Goal: Task Accomplishment & Management: Manage account settings

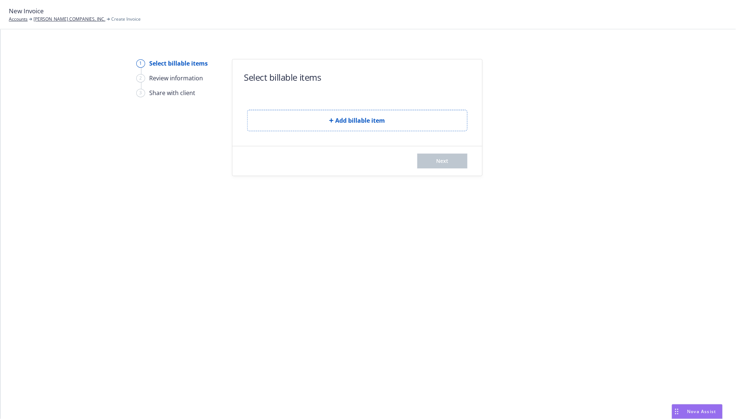
click at [364, 121] on span "Add billable item" at bounding box center [361, 120] width 50 height 9
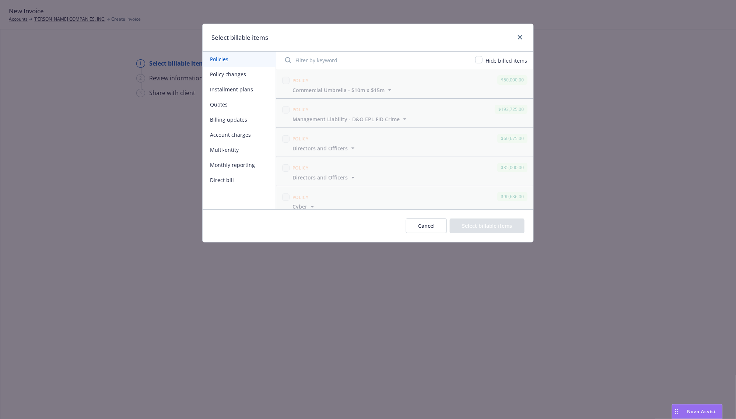
click at [233, 74] on button "Policy changes" at bounding box center [239, 74] width 73 height 15
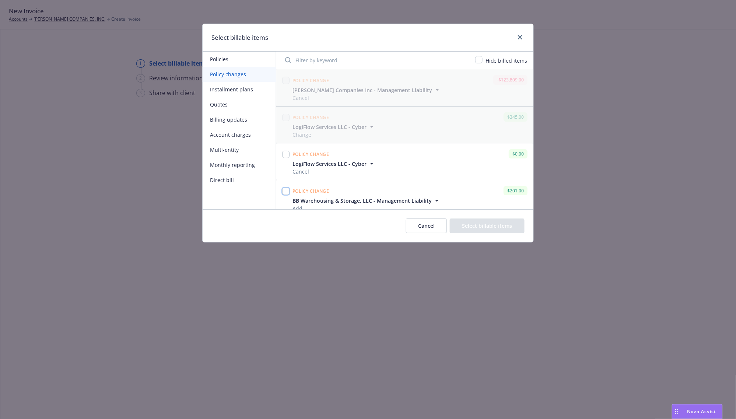
click at [285, 193] on input "checkbox" at bounding box center [285, 191] width 7 height 7
checkbox input "true"
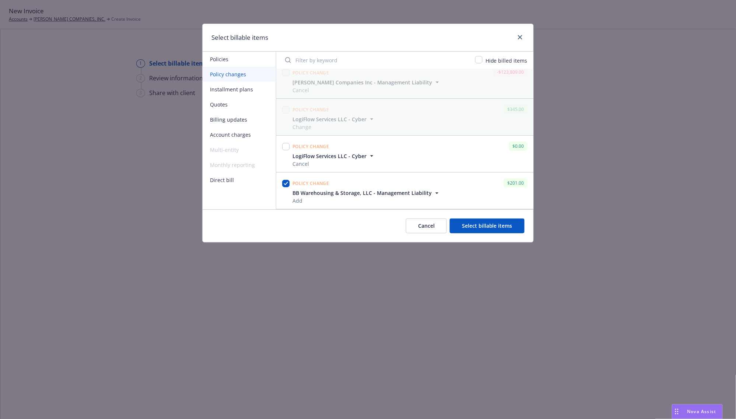
click at [474, 223] on button "Select billable items" at bounding box center [487, 226] width 75 height 15
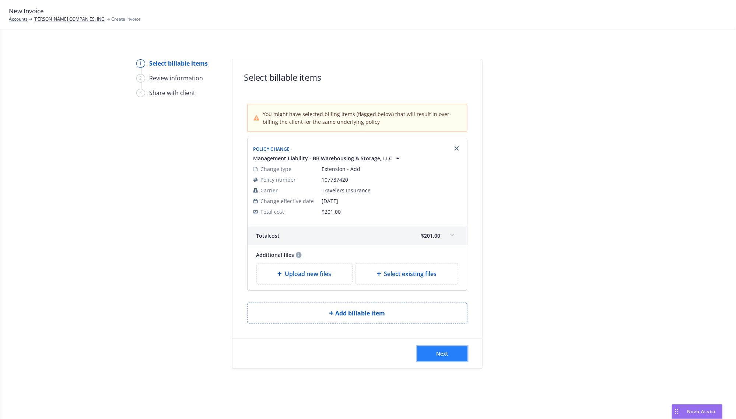
click at [434, 352] on button "Next" at bounding box center [443, 353] width 50 height 15
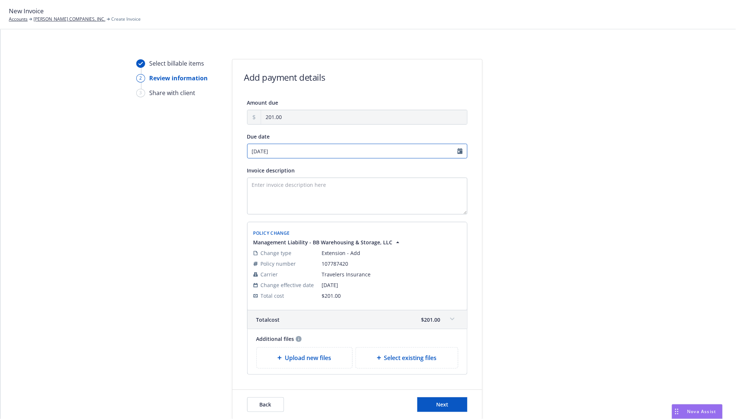
select select "September"
select select "2025"
click at [287, 154] on input "09/02/2025" at bounding box center [357, 151] width 220 height 15
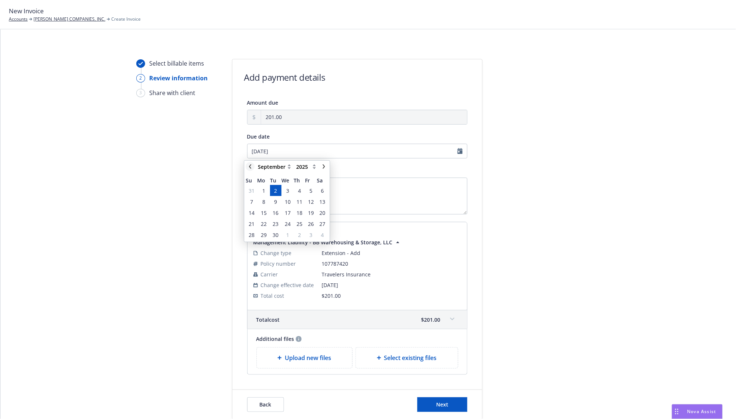
click at [255, 166] on link "chevronLeft" at bounding box center [250, 166] width 9 height 9
select select "August"
click at [273, 232] on span "26" at bounding box center [276, 235] width 6 height 8
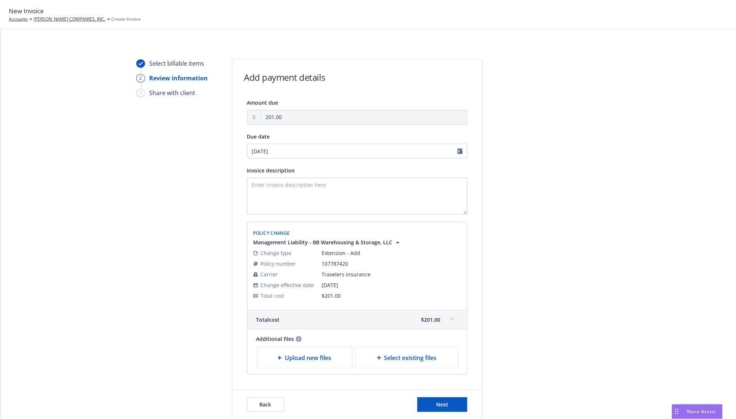
type input "08/26/2025"
click at [536, 213] on div at bounding box center [549, 239] width 103 height 361
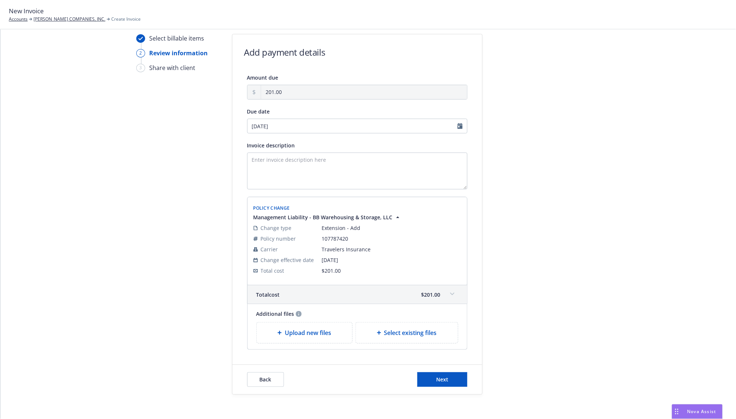
scroll to position [48, 0]
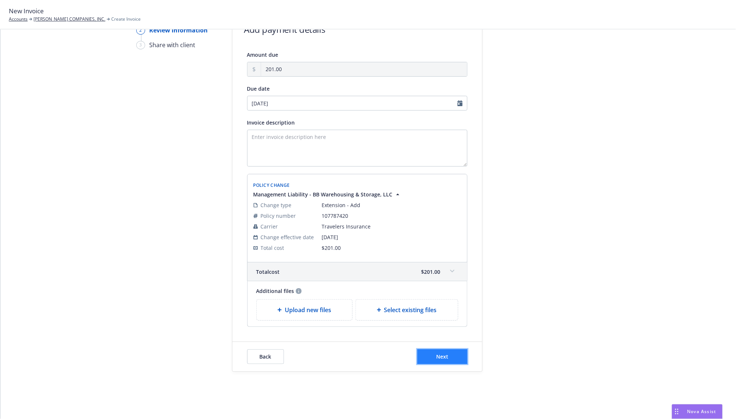
click at [449, 356] on button "Next" at bounding box center [443, 356] width 50 height 15
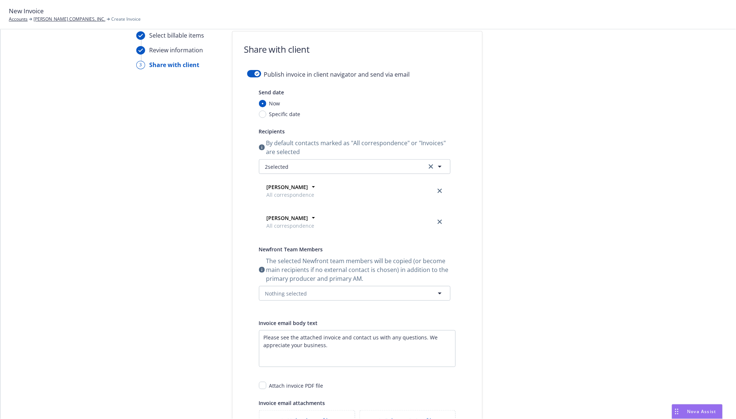
scroll to position [0, 0]
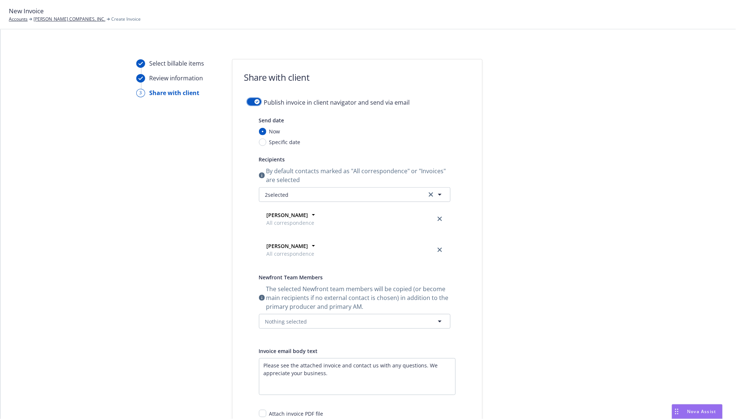
click at [255, 100] on div "button" at bounding box center [257, 101] width 5 height 5
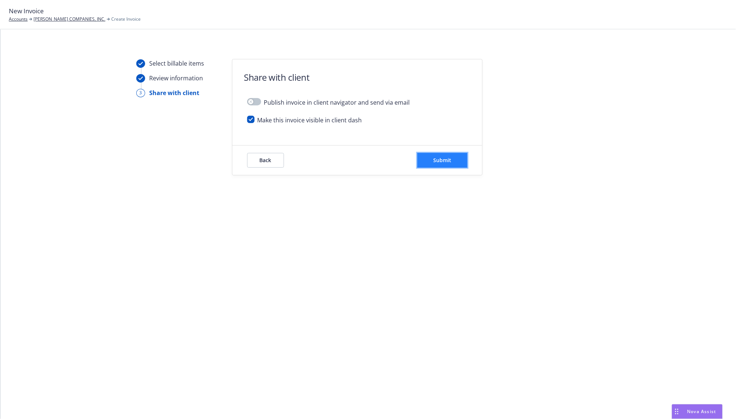
click at [441, 160] on span "Submit" at bounding box center [442, 160] width 18 height 7
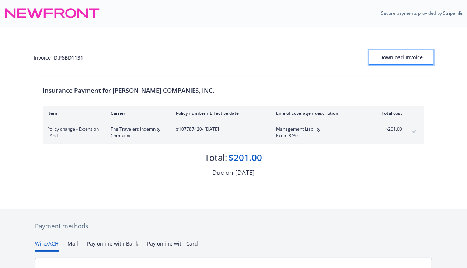
click at [397, 55] on div "Download Invoice" at bounding box center [401, 57] width 65 height 14
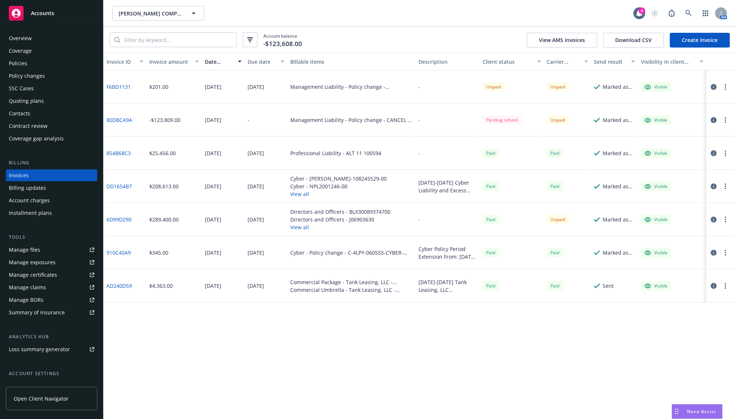
click at [62, 13] on div "Accounts" at bounding box center [52, 13] width 86 height 15
click at [23, 113] on div "Contacts" at bounding box center [19, 114] width 21 height 12
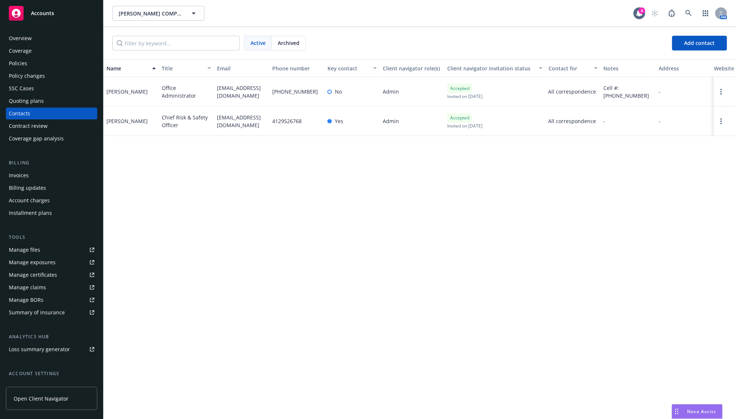
click at [230, 194] on div "Name Title Email Phone number Key contact Client navigator role(s) Client navig…" at bounding box center [420, 239] width 633 height 360
click at [393, 211] on div "Name Title Email Phone number Key contact Client navigator role(s) Client navig…" at bounding box center [420, 239] width 633 height 360
click at [43, 66] on div "Policies" at bounding box center [52, 64] width 86 height 12
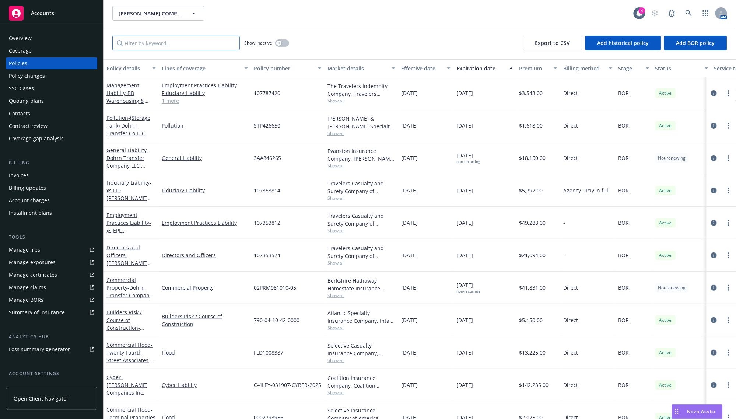
click at [139, 38] on input "Filter by keyword..." at bounding box center [176, 43] width 128 height 15
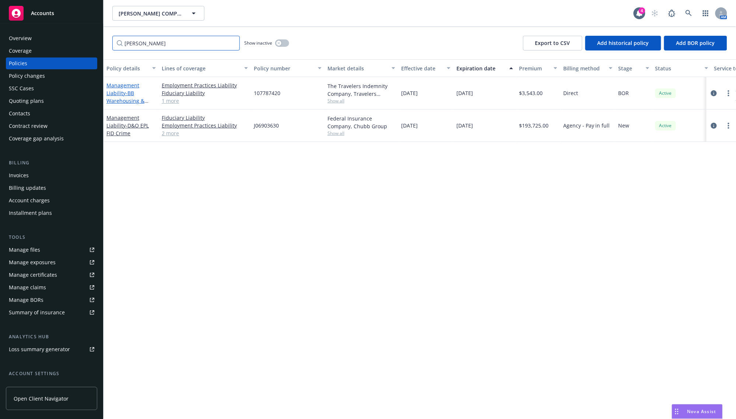
type input "crim"
click at [121, 91] on link "Management Liability - BB Warehousing & Storage, LLC" at bounding box center [126, 97] width 38 height 30
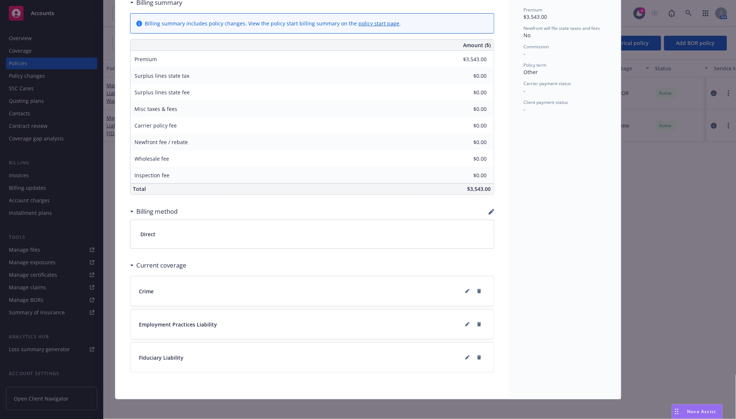
scroll to position [316, 0]
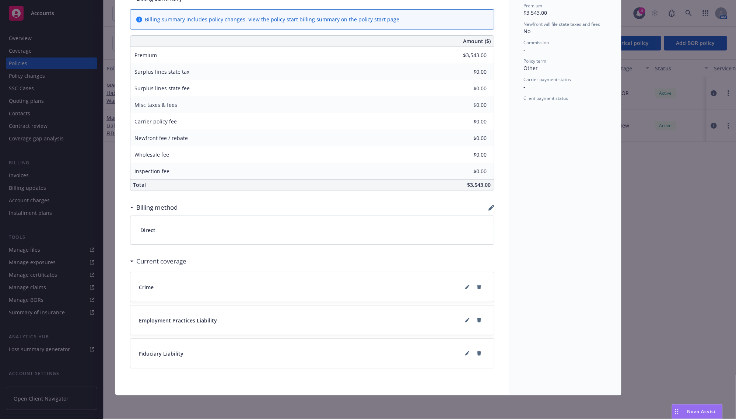
click at [489, 205] on icon "button" at bounding box center [492, 208] width 6 height 6
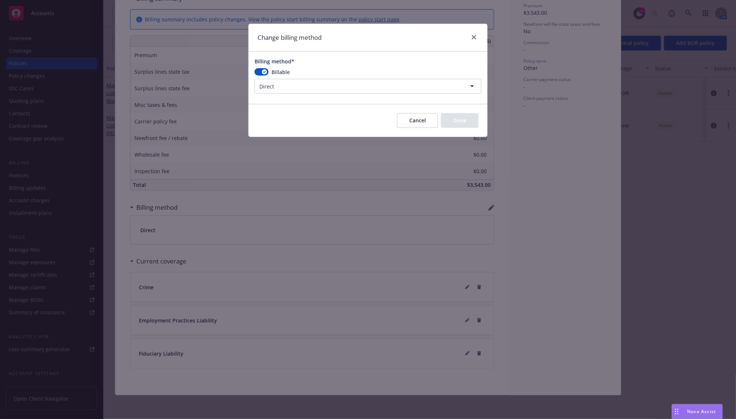
click at [295, 83] on html "Accounts Overview Coverage Policies Policy changes SSC Cases Quoting plans Cont…" at bounding box center [368, 209] width 736 height 419
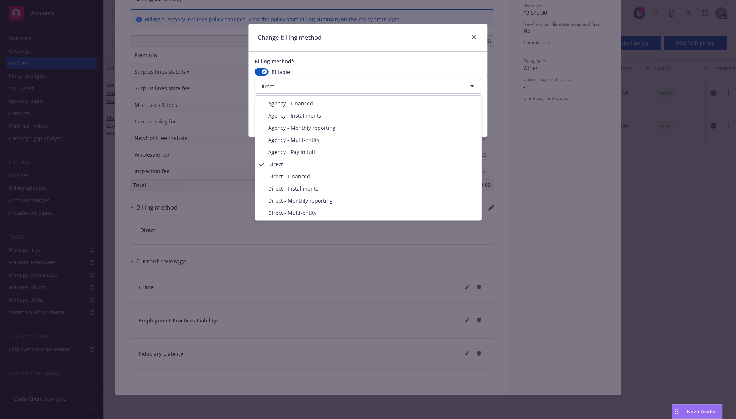
select select "AGENCY_PAY_IN_FULL"
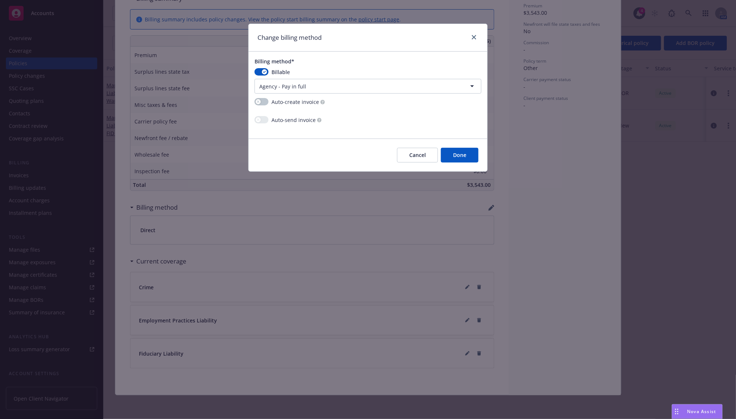
click at [452, 161] on button "Done" at bounding box center [460, 155] width 38 height 15
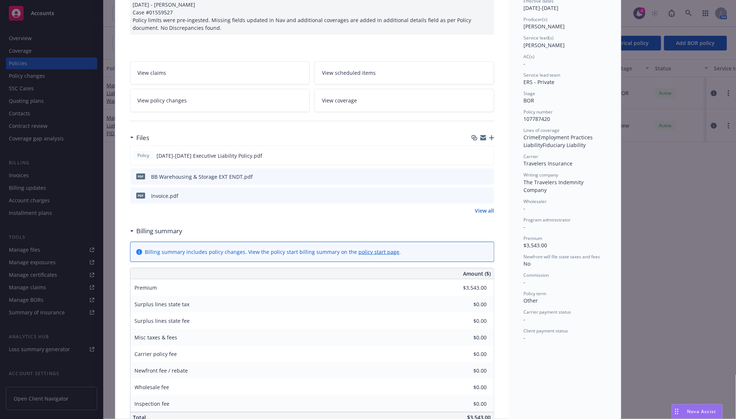
scroll to position [0, 0]
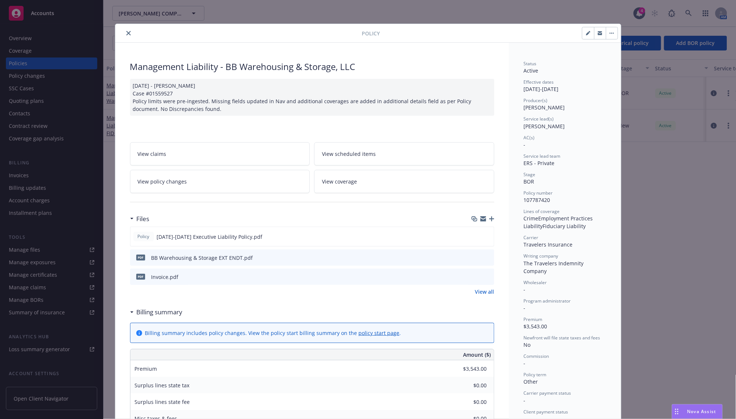
click at [126, 37] on button "close" at bounding box center [128, 33] width 9 height 9
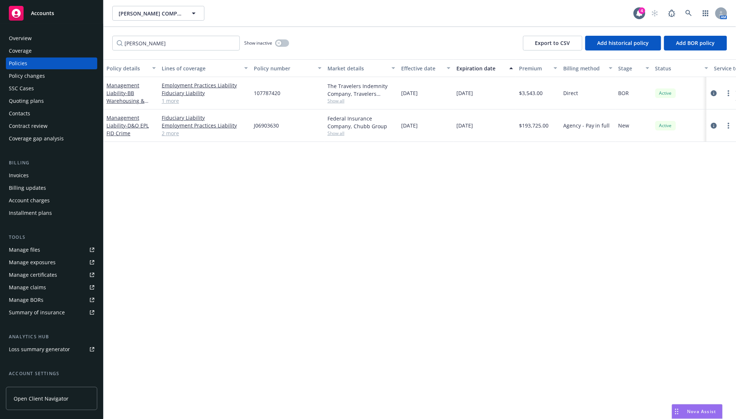
click at [47, 99] on div "Quoting plans" at bounding box center [52, 101] width 86 height 12
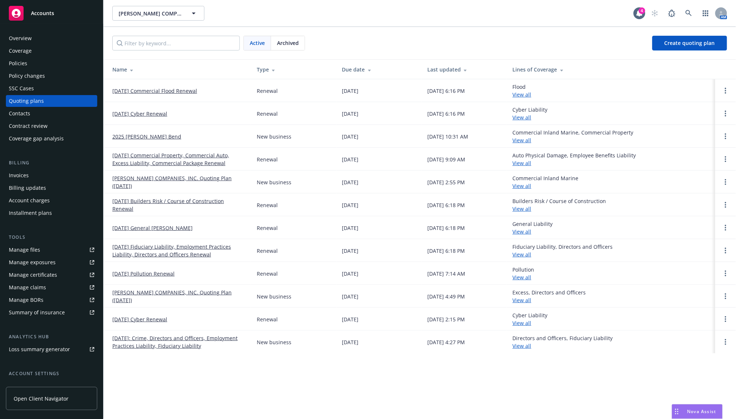
click at [42, 111] on div "Contacts" at bounding box center [52, 114] width 86 height 12
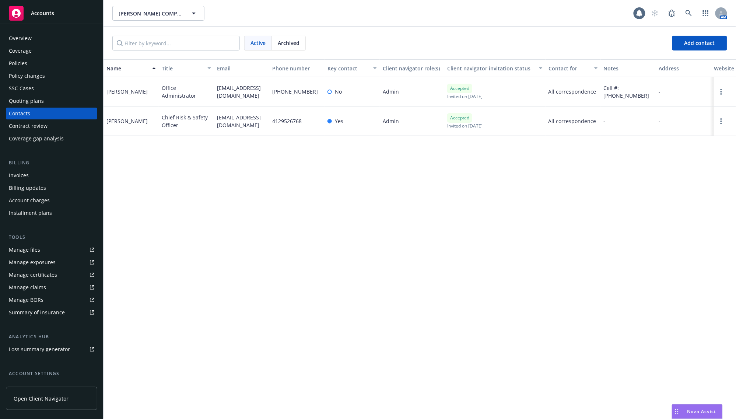
click at [277, 201] on div "Name Title Email Phone number Key contact Client navigator role(s) Client navig…" at bounding box center [420, 239] width 633 height 360
click at [284, 214] on div "Name Title Email Phone number Key contact Client navigator role(s) Client navig…" at bounding box center [420, 239] width 633 height 360
click at [31, 17] on div "Accounts" at bounding box center [52, 13] width 86 height 15
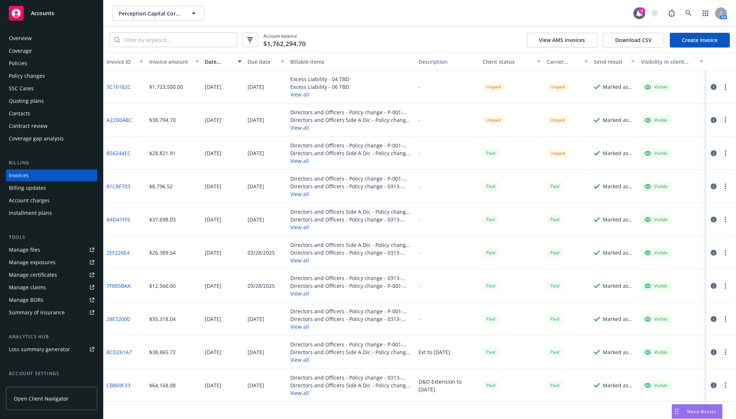
click at [31, 180] on div "Invoices" at bounding box center [52, 176] width 86 height 12
click at [25, 59] on div "Policies" at bounding box center [18, 64] width 18 height 12
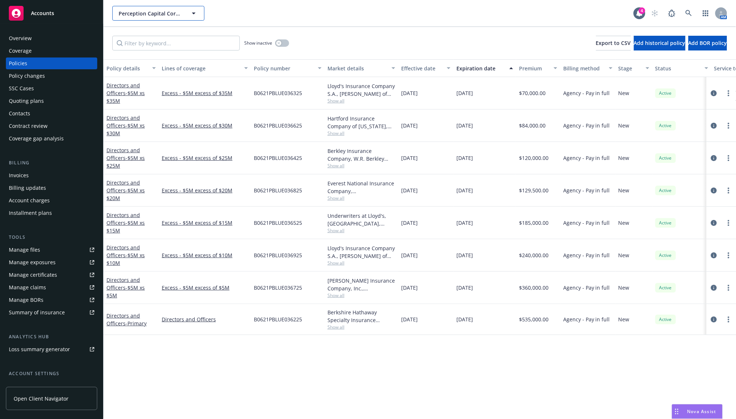
click at [192, 13] on icon "button" at bounding box center [193, 13] width 9 height 9
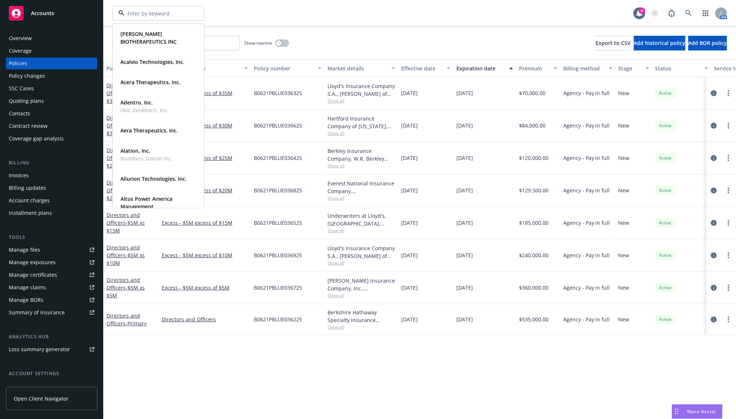
click at [192, 13] on div at bounding box center [158, 13] width 92 height 15
click at [273, 18] on div "ALETA BIOTHERAPEUTICS INC Type Commercial Acalvio Technologies, Inc. Type Comme…" at bounding box center [373, 13] width 522 height 15
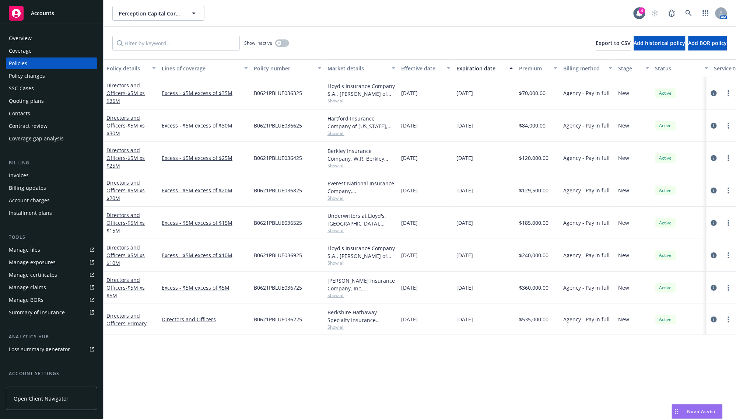
click at [182, 371] on div "Policy details Lines of coverage Policy number Market details Effective date Ex…" at bounding box center [420, 239] width 633 height 360
click at [288, 44] on button "button" at bounding box center [282, 42] width 14 height 7
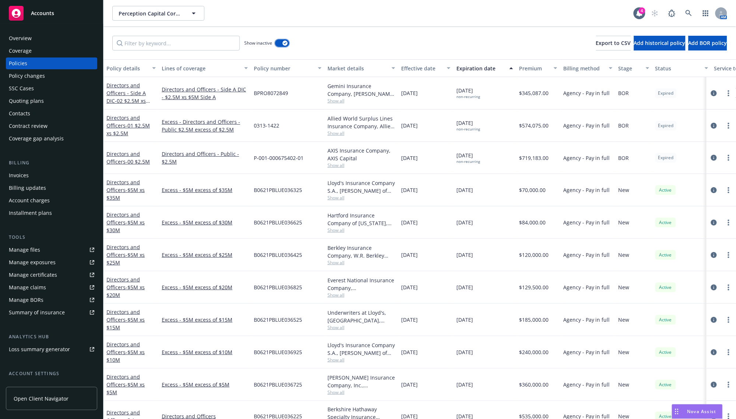
click at [288, 44] on button "button" at bounding box center [282, 42] width 14 height 7
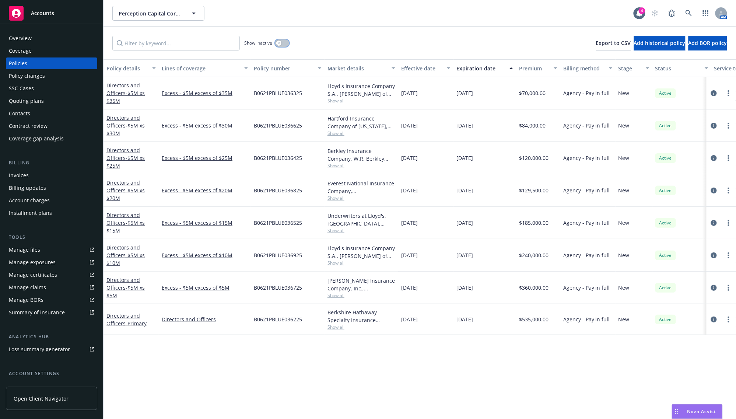
click at [286, 45] on button "button" at bounding box center [282, 42] width 14 height 7
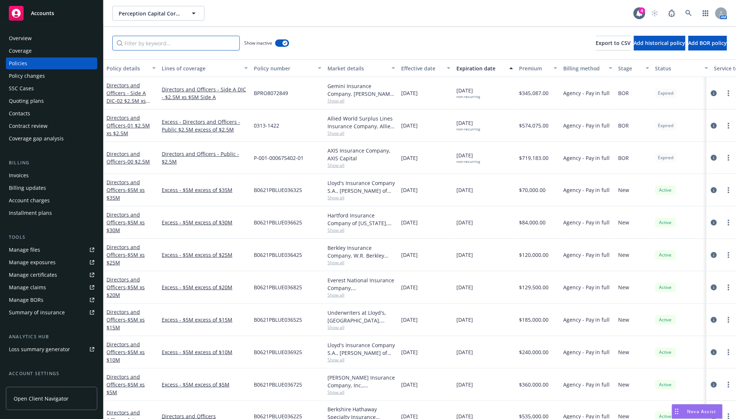
click at [179, 41] on input "Filter by keyword..." at bounding box center [176, 43] width 128 height 15
click at [353, 36] on div "Show inactive Export to CSV Add historical policy Add BOR policy" at bounding box center [420, 43] width 633 height 32
click at [120, 158] on link "Directors and Officers - 00 $2.5M" at bounding box center [128, 157] width 43 height 15
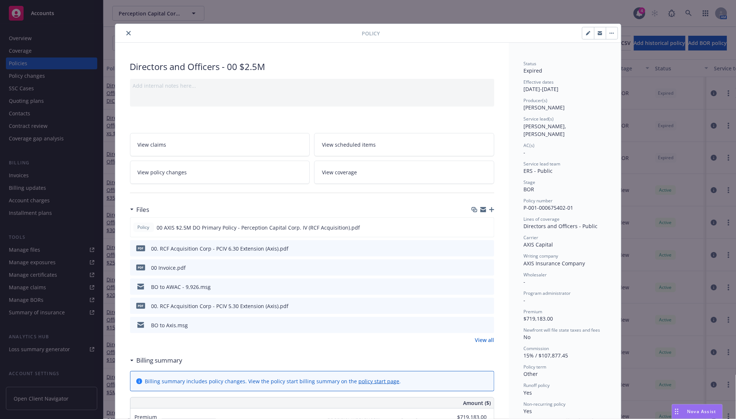
click at [169, 169] on span "View policy changes" at bounding box center [162, 172] width 49 height 8
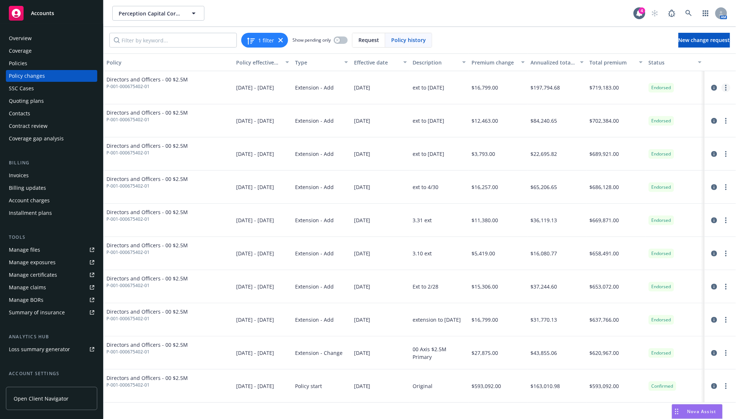
click at [727, 91] on link "more" at bounding box center [726, 87] width 9 height 9
click at [638, 149] on link "Edit billing info" at bounding box center [668, 147] width 126 height 15
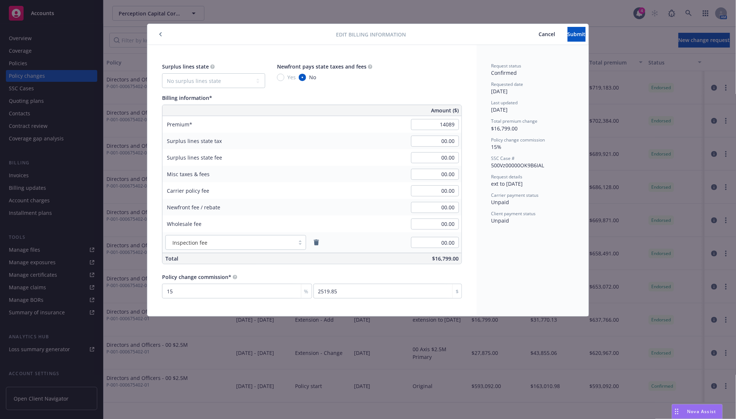
type input "14,089.00"
type input "2113.35"
click at [458, 63] on div "Surplus lines state No surplus lines state Alaska Alabama Arkansas Arizona Cali…" at bounding box center [312, 75] width 300 height 25
click at [574, 35] on span "Submit" at bounding box center [577, 34] width 18 height 7
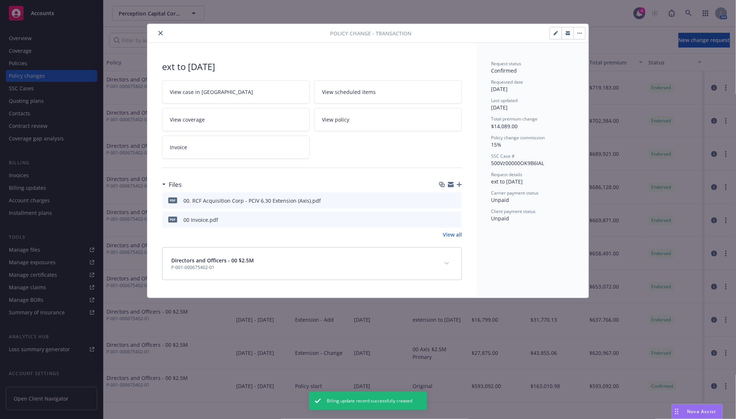
click at [460, 184] on icon "button" at bounding box center [459, 184] width 5 height 5
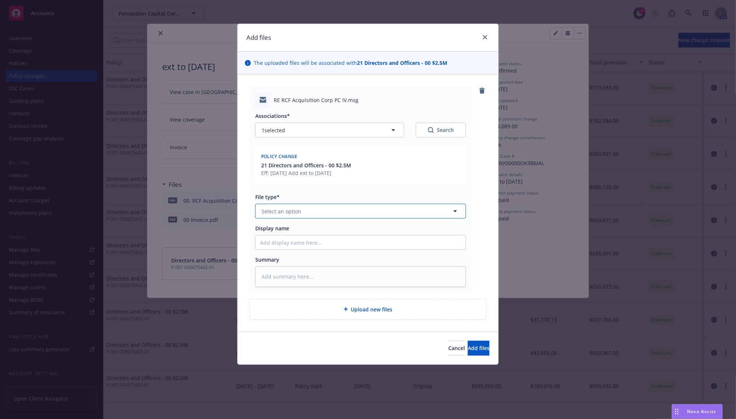
click at [283, 208] on span "Select an option" at bounding box center [282, 212] width 40 height 8
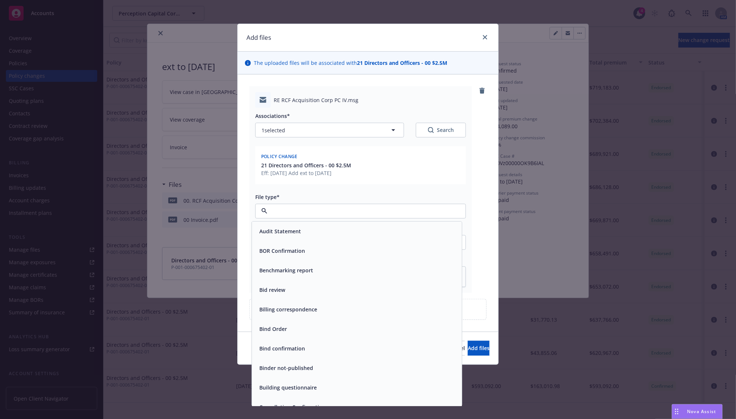
type input "o"
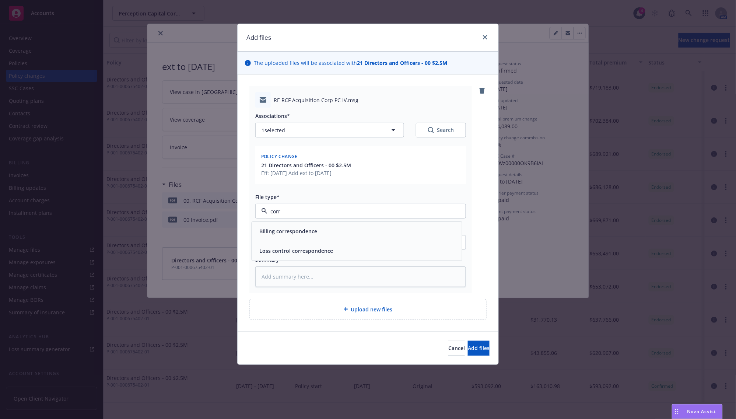
type input "corre"
click at [286, 229] on span "Billing correspondence" at bounding box center [288, 232] width 58 height 8
click at [468, 355] on button "Add files" at bounding box center [479, 348] width 22 height 15
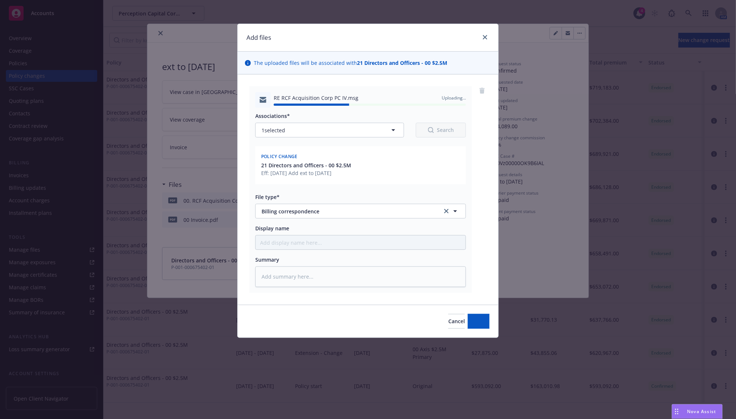
type textarea "x"
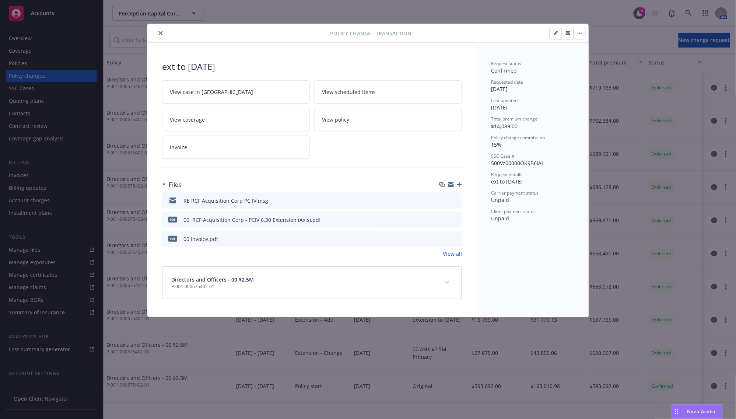
click at [161, 30] on button "close" at bounding box center [160, 33] width 9 height 9
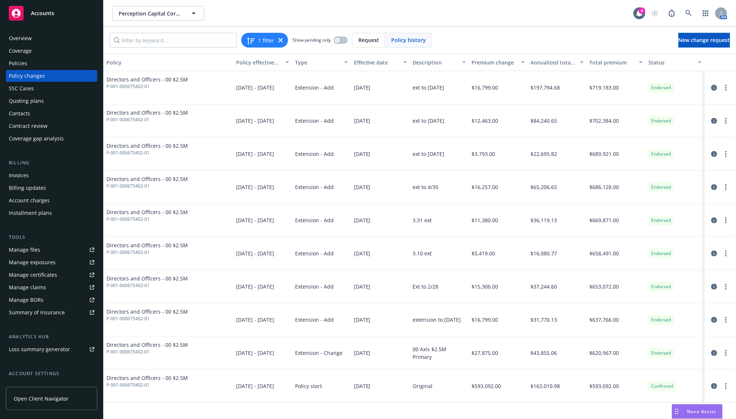
click at [51, 74] on div "Policy changes" at bounding box center [52, 76] width 86 height 12
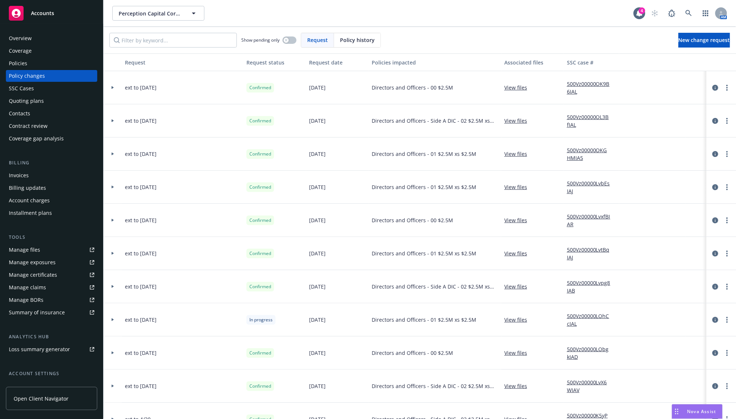
click at [112, 86] on icon at bounding box center [112, 87] width 3 height 3
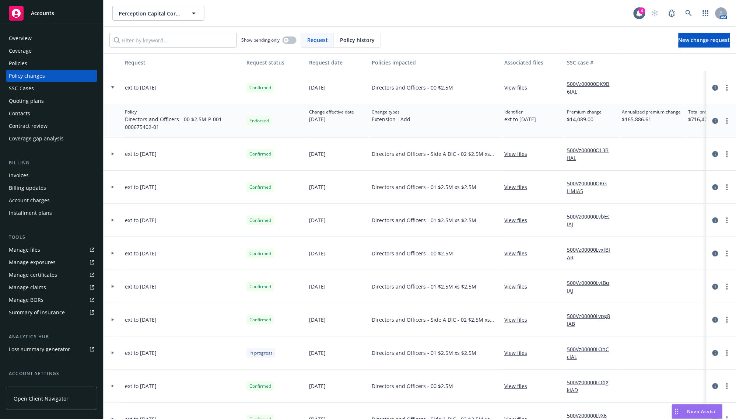
click at [21, 59] on div "Policies" at bounding box center [18, 64] width 18 height 12
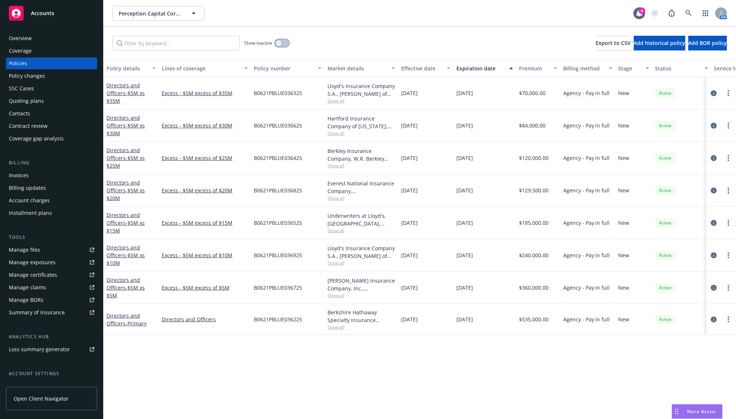
click at [275, 43] on button "button" at bounding box center [282, 42] width 14 height 7
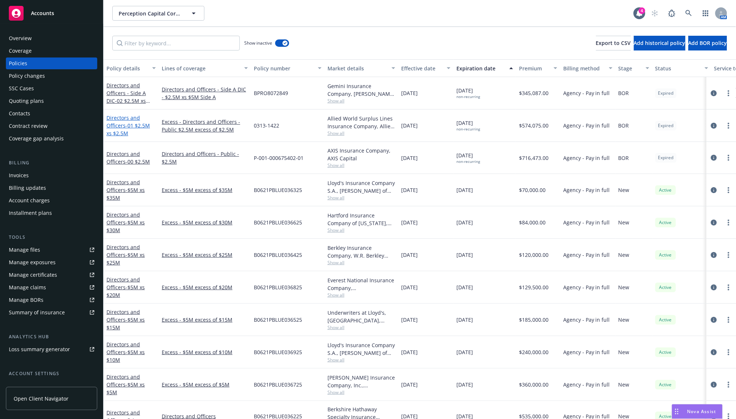
click at [120, 117] on link "Directors and Officers - 01 $2.5M xs $2.5M" at bounding box center [128, 125] width 43 height 22
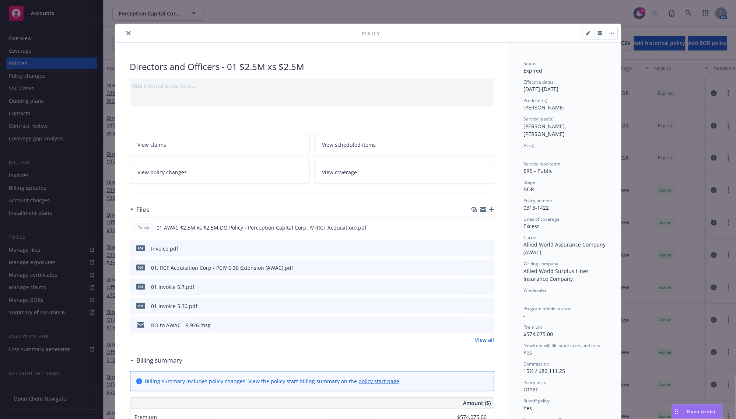
click at [198, 171] on link "View policy changes" at bounding box center [220, 172] width 180 height 23
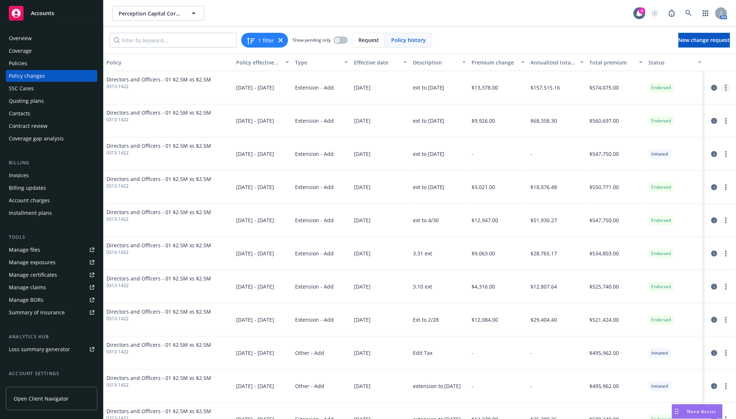
click at [726, 89] on icon "more" at bounding box center [726, 88] width 1 height 6
click at [636, 144] on link "Edit billing info" at bounding box center [661, 147] width 126 height 15
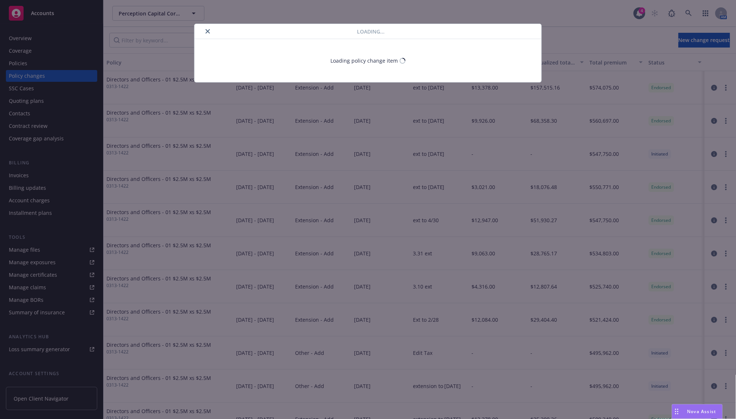
select select "CO"
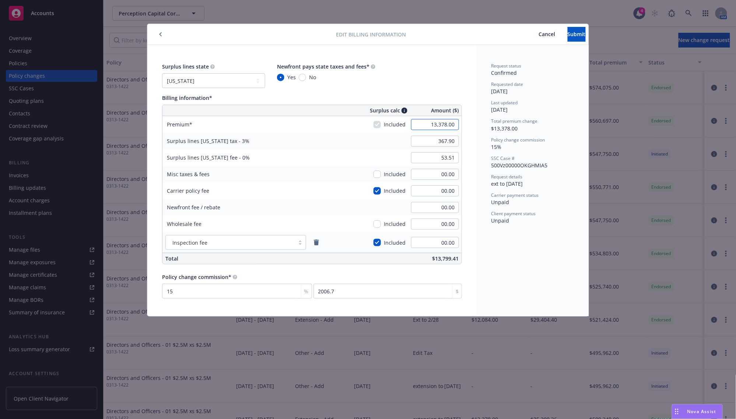
paste input "1,221"
type input "11,221.00"
type input "336.63"
type input "00.00"
type input "1683.15"
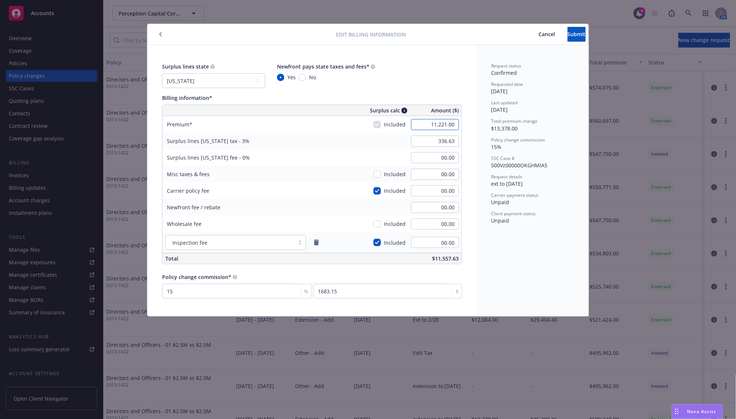
click at [444, 126] on input "11,221.00" at bounding box center [435, 124] width 48 height 11
type input "500.00"
type input "15.00"
type input "75"
click at [430, 128] on input "500.00" at bounding box center [435, 124] width 48 height 11
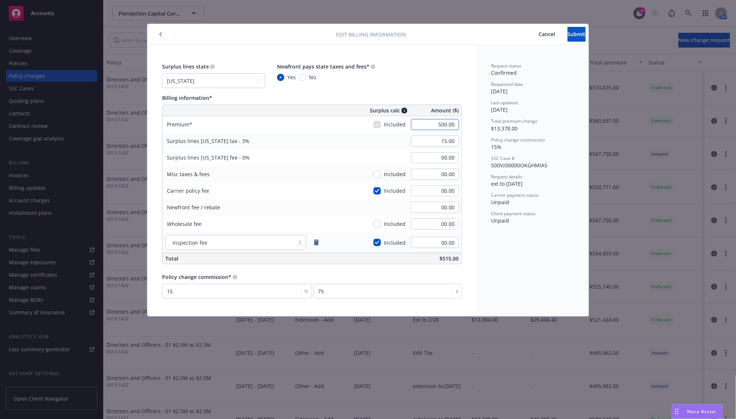
paste input "11,221"
type input "11,221.00"
type input "336.63"
type input "1683.15"
click at [581, 34] on button "Submit" at bounding box center [577, 34] width 18 height 15
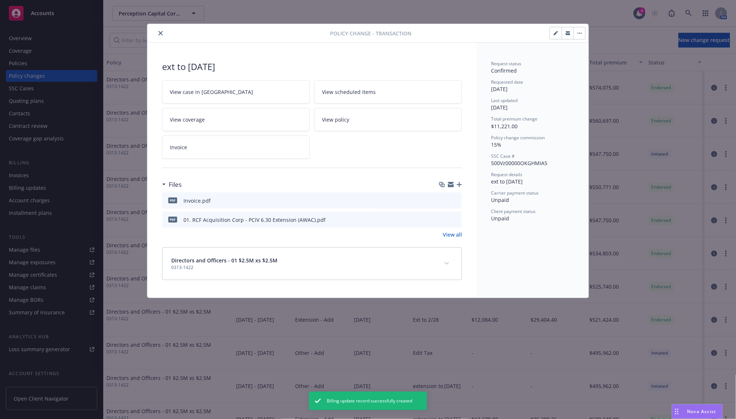
click at [461, 181] on div "Files" at bounding box center [312, 184] width 300 height 15
click at [461, 183] on icon "button" at bounding box center [459, 184] width 5 height 5
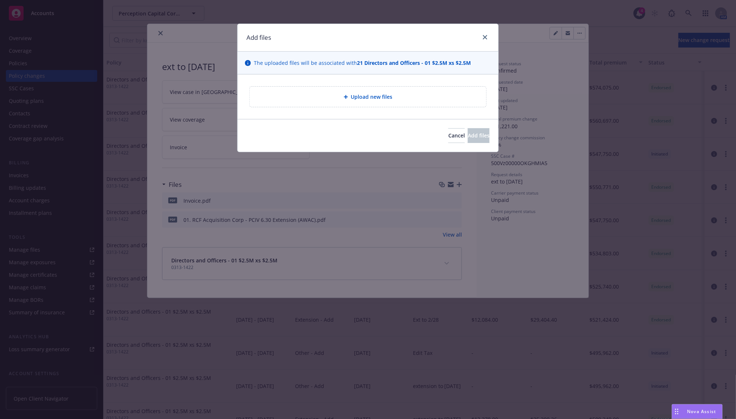
type textarea "x"
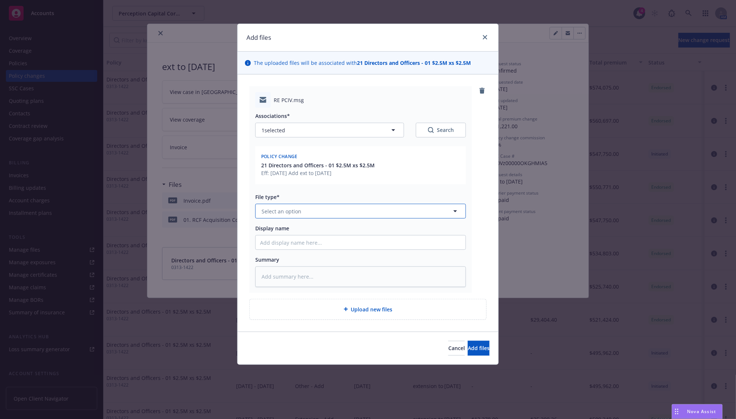
click at [291, 209] on span "Select an option" at bounding box center [282, 212] width 40 height 8
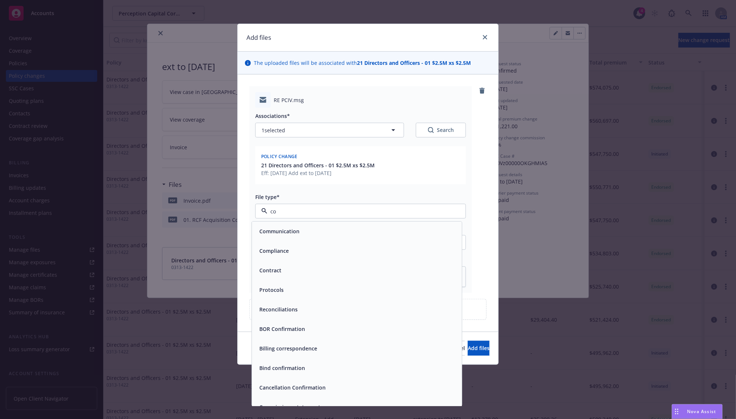
type input "cor"
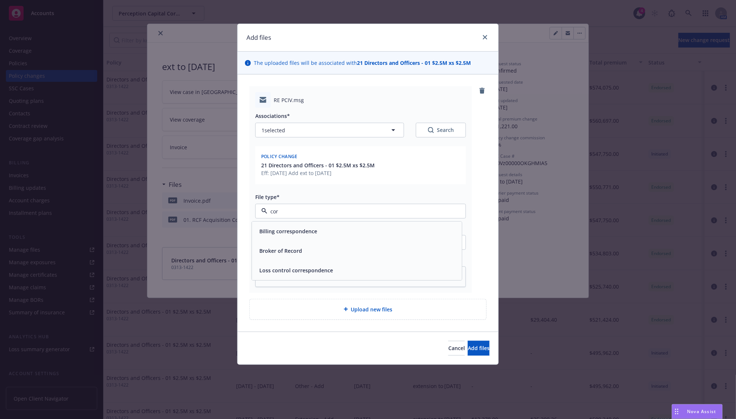
click at [292, 223] on div "Billing correspondence" at bounding box center [357, 232] width 210 height 20
click at [297, 242] on input "Display name" at bounding box center [361, 243] width 210 height 14
drag, startPoint x: 457, startPoint y: 348, endPoint x: 327, endPoint y: 215, distance: 186.9
click at [327, 215] on div "Add files The uploaded files will be associated with 21 Directors and Officers …" at bounding box center [368, 194] width 262 height 341
click at [321, 238] on input "Display name" at bounding box center [361, 243] width 210 height 14
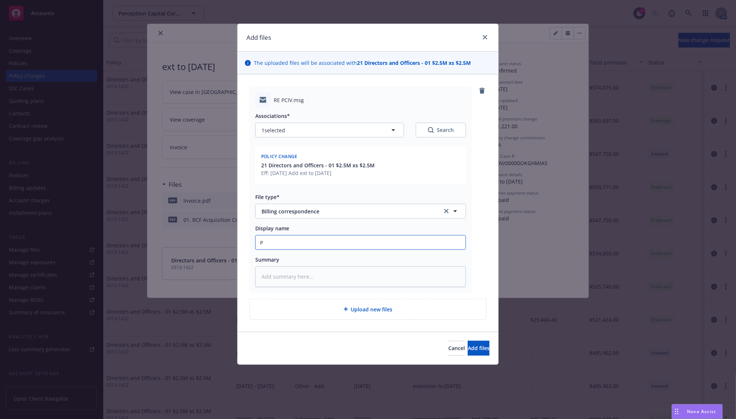
type textarea "x"
type input "P"
type textarea "x"
type input "Pr"
type textarea "x"
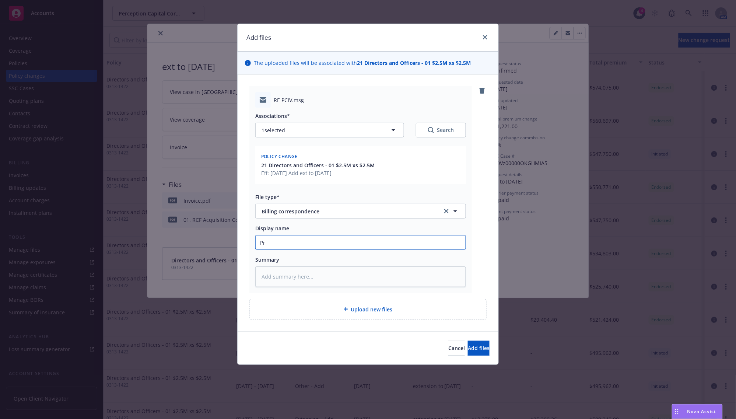
type input "Pre"
type textarea "x"
type input "Prem"
type textarea "x"
type input "Premi"
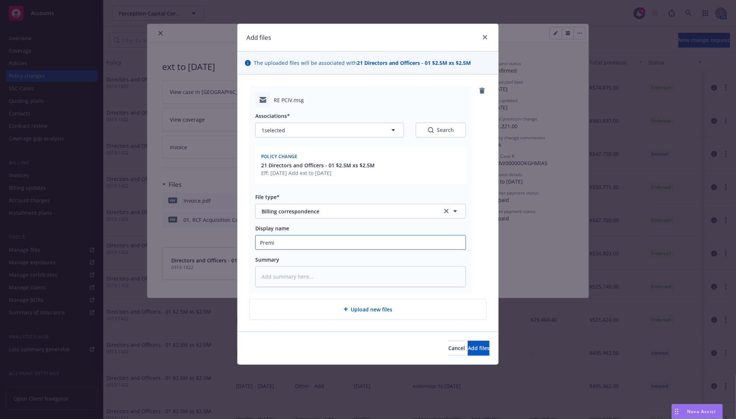
type textarea "x"
type input "Premiu"
type textarea "x"
type input "Premium"
type textarea "x"
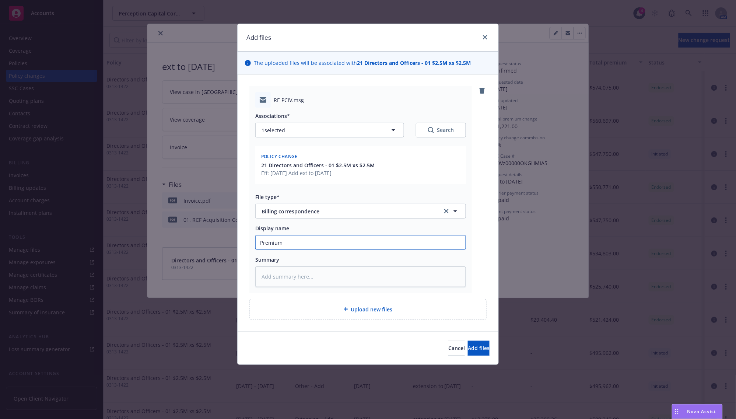
type input "Premium"
type textarea "x"
type input "Premium C"
type textarea "x"
type input "Premium Ch"
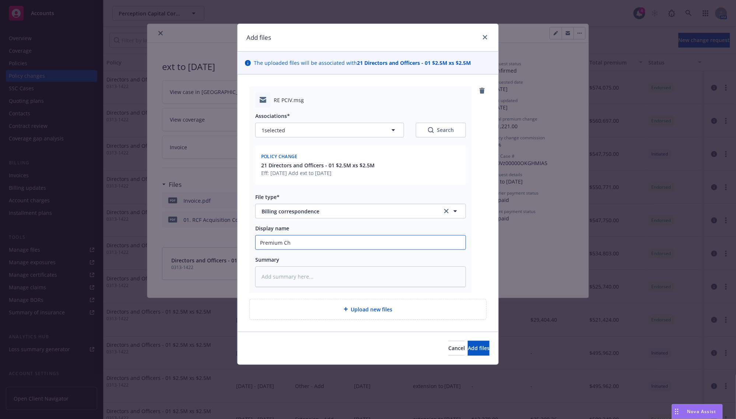
type textarea "x"
type input "Premium Cha"
type textarea "x"
type input "Premium Chan"
type textarea "x"
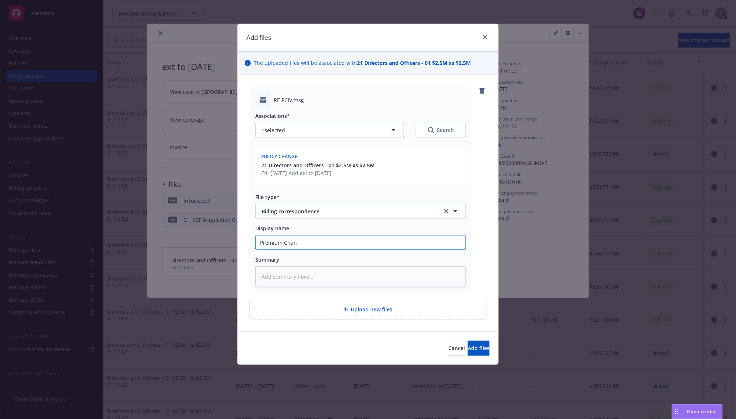
type input "Premium Chang"
type textarea "x"
type input "Premium Change"
click at [468, 346] on span "Add files" at bounding box center [479, 348] width 22 height 7
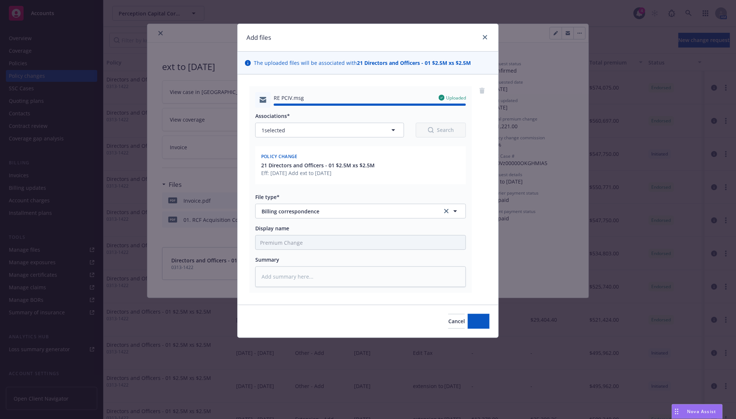
type textarea "x"
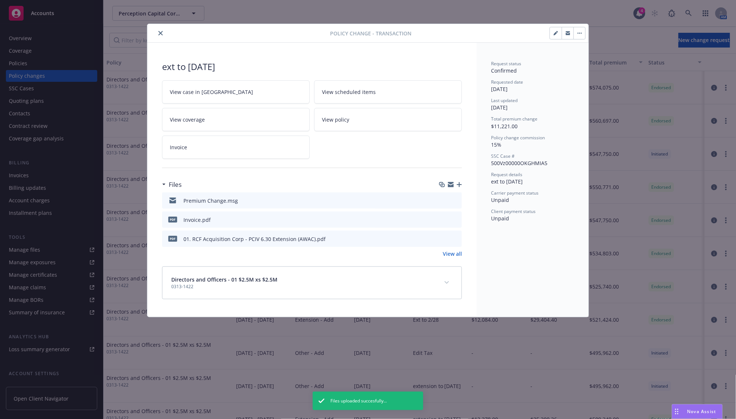
click at [164, 34] on button "close" at bounding box center [160, 33] width 9 height 9
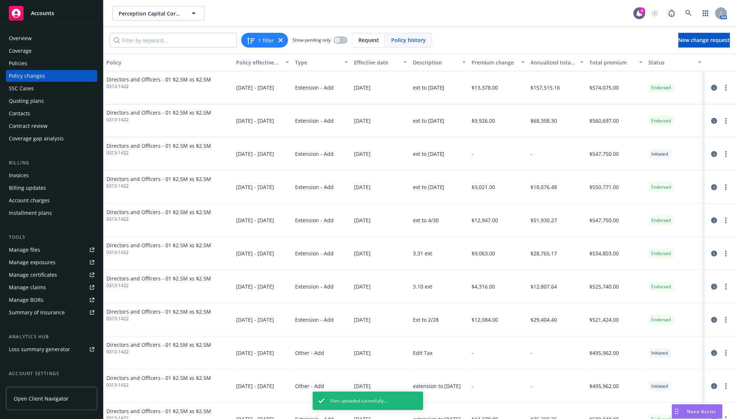
click at [17, 71] on div "Policy changes" at bounding box center [27, 76] width 36 height 12
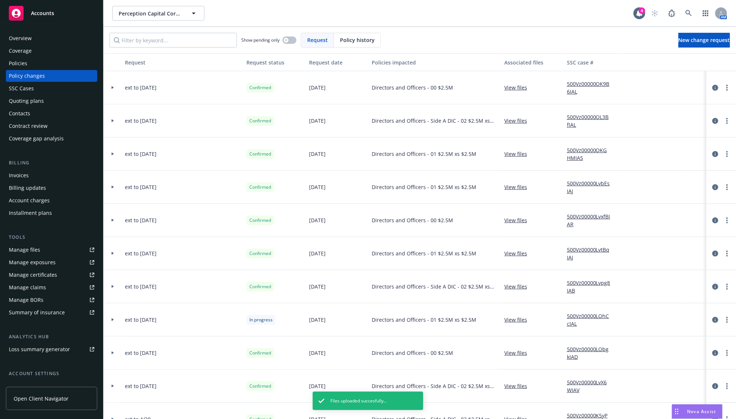
click at [17, 65] on div "Policies" at bounding box center [18, 64] width 18 height 12
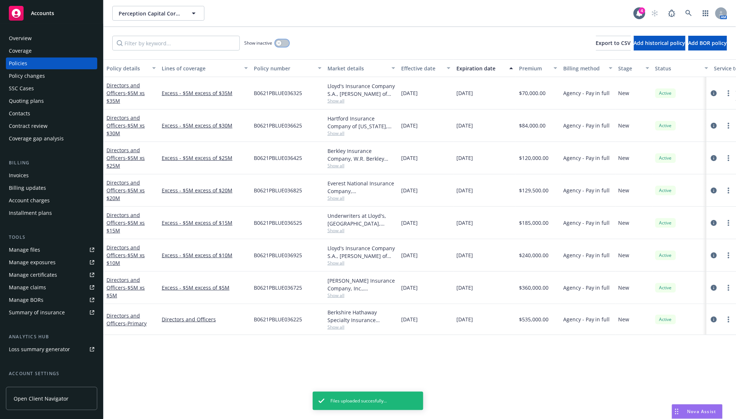
click at [282, 43] on button "button" at bounding box center [282, 42] width 14 height 7
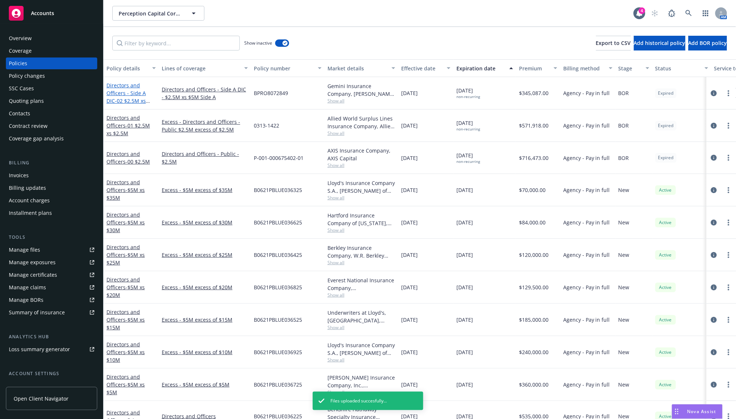
click at [128, 90] on link "Directors and Officers - Side A DIC - 02 $2.5M xs $5M" at bounding box center [126, 97] width 39 height 30
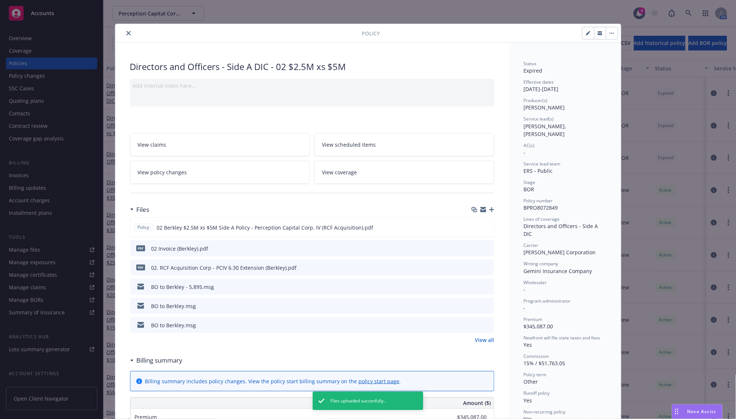
click at [610, 34] on icon "button" at bounding box center [612, 32] width 4 height 1
click at [173, 161] on link "View policy changes" at bounding box center [220, 172] width 180 height 23
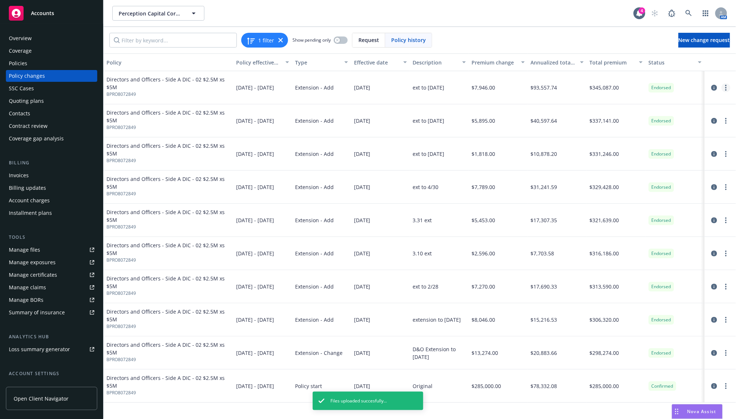
click at [727, 86] on circle "more" at bounding box center [726, 85] width 1 height 1
click at [646, 146] on link "Edit billing info" at bounding box center [668, 147] width 126 height 15
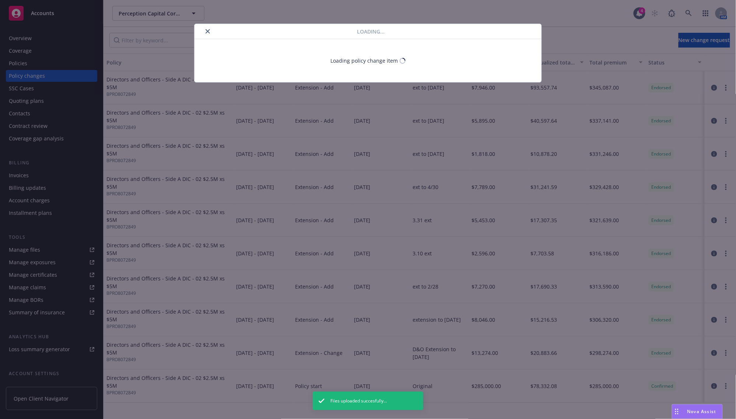
select select "CO"
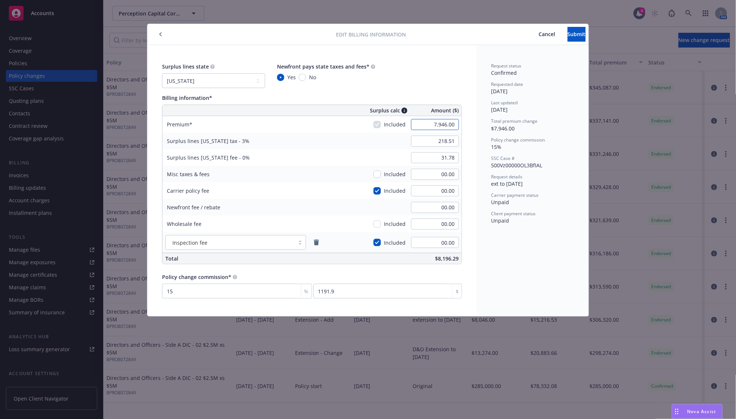
click at [430, 124] on input "7,946.00" at bounding box center [435, 124] width 48 height 11
paste input "6,664"
type input "6,664.00"
type input "199.92"
type input "00.00"
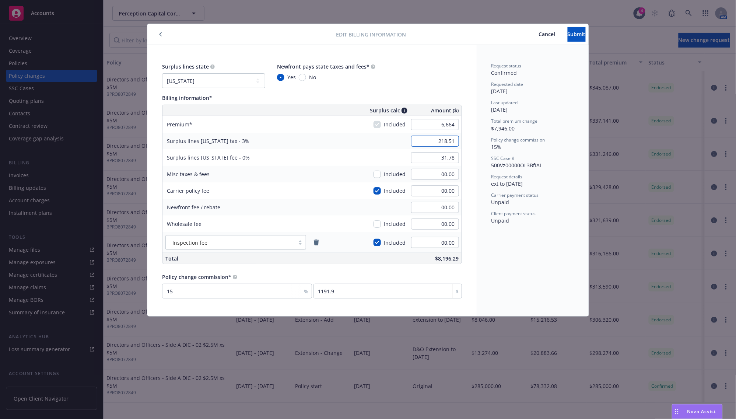
type input "999.6"
click at [568, 39] on button "Submit" at bounding box center [577, 34] width 18 height 15
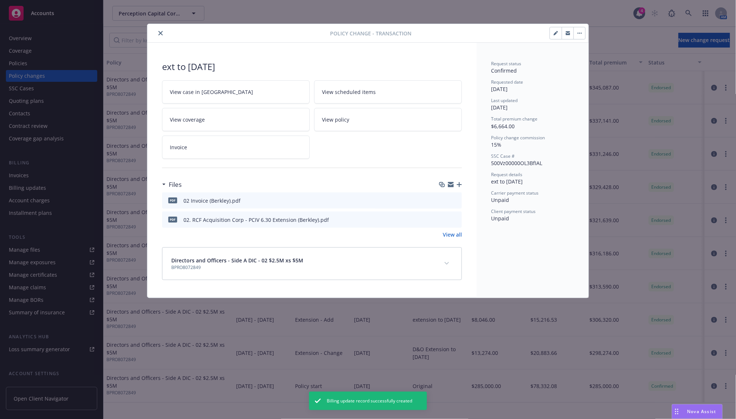
click at [159, 37] on button "close" at bounding box center [160, 33] width 9 height 9
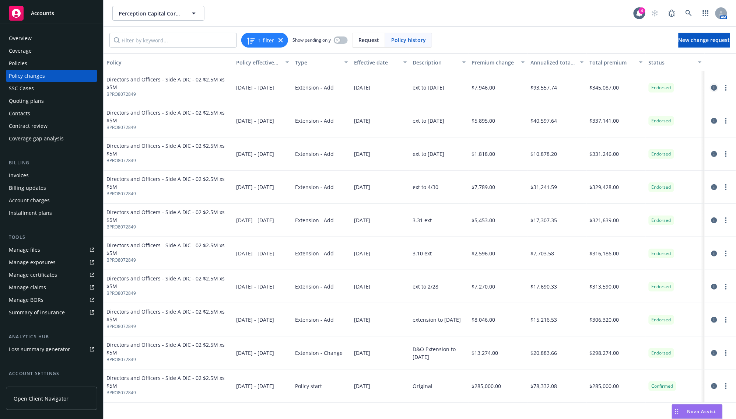
click at [716, 86] on icon "circleInformation" at bounding box center [715, 88] width 6 height 6
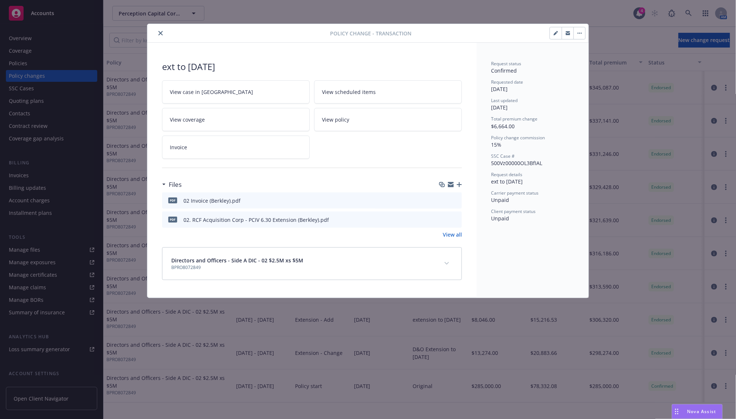
click at [460, 187] on icon "button" at bounding box center [459, 184] width 5 height 5
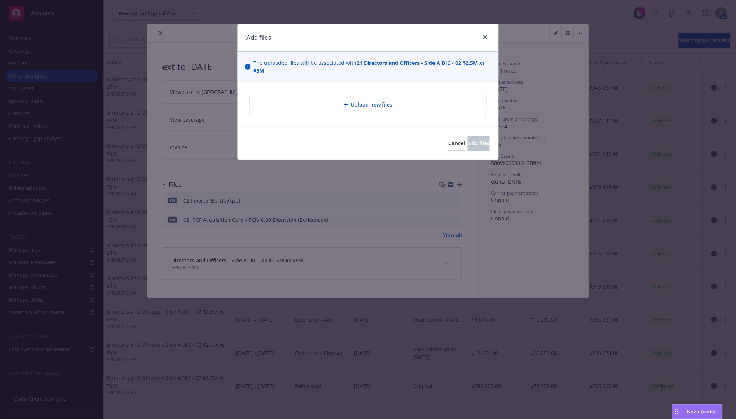
type textarea "x"
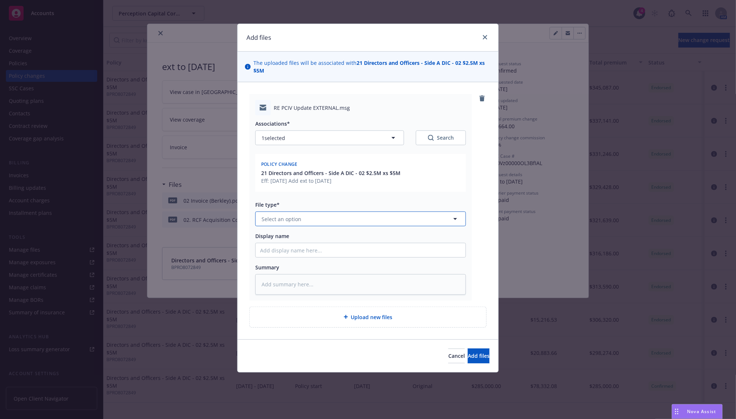
click at [302, 223] on button "Select an option" at bounding box center [360, 219] width 211 height 15
type input "corre"
click at [304, 236] on span "Billing correspondence" at bounding box center [288, 240] width 58 height 8
click at [484, 355] on button "Add files" at bounding box center [479, 356] width 22 height 15
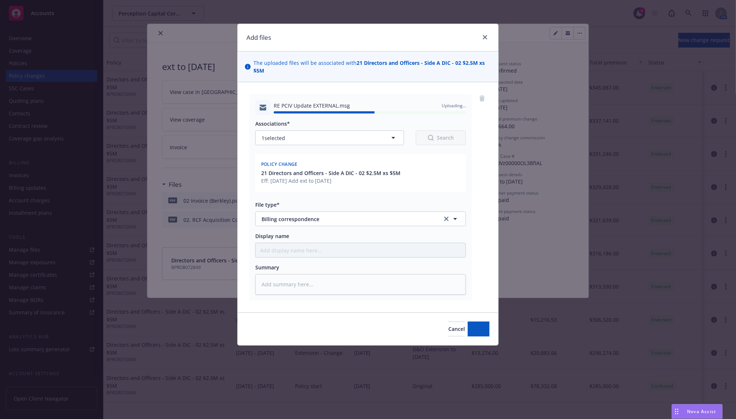
type textarea "x"
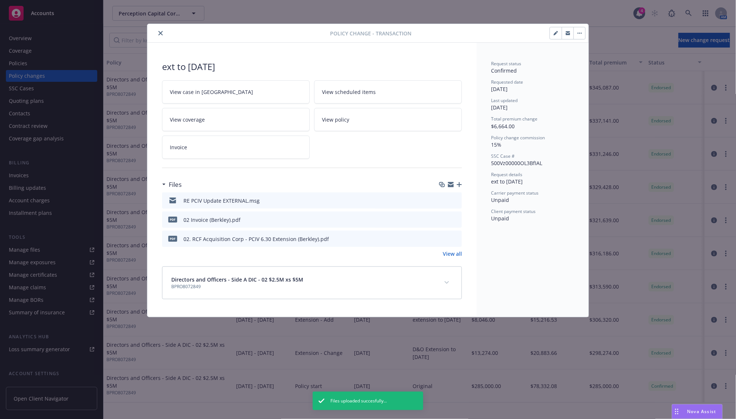
click at [160, 30] on button "close" at bounding box center [160, 33] width 9 height 9
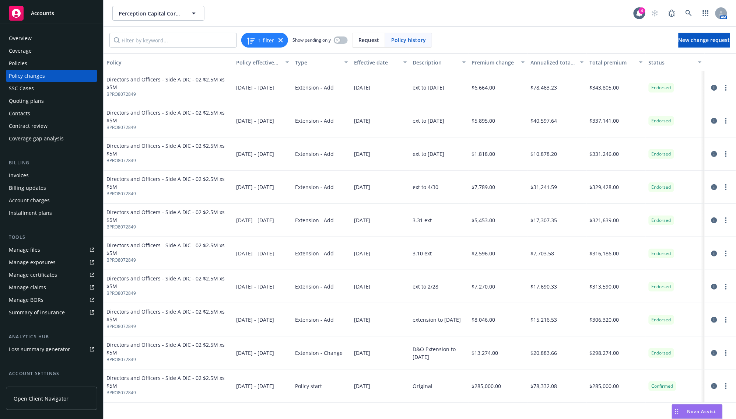
click at [29, 174] on div "Invoices" at bounding box center [52, 176] width 86 height 12
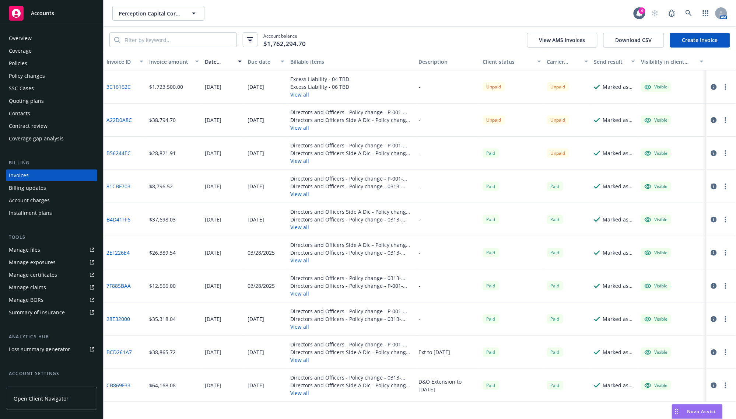
click at [704, 43] on link "Create Invoice" at bounding box center [700, 40] width 60 height 15
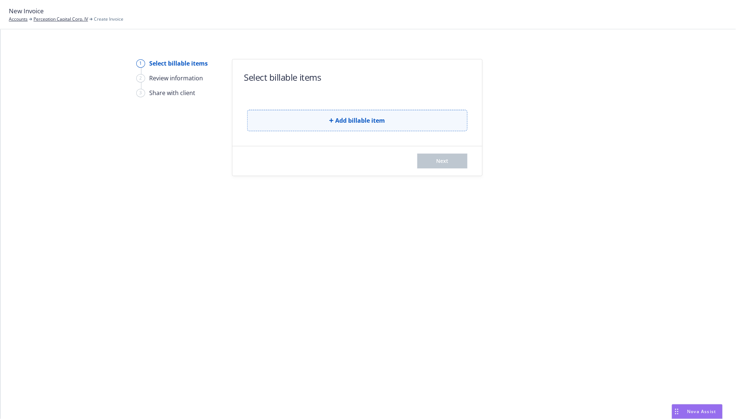
click at [306, 112] on button "Add billable item" at bounding box center [357, 120] width 220 height 21
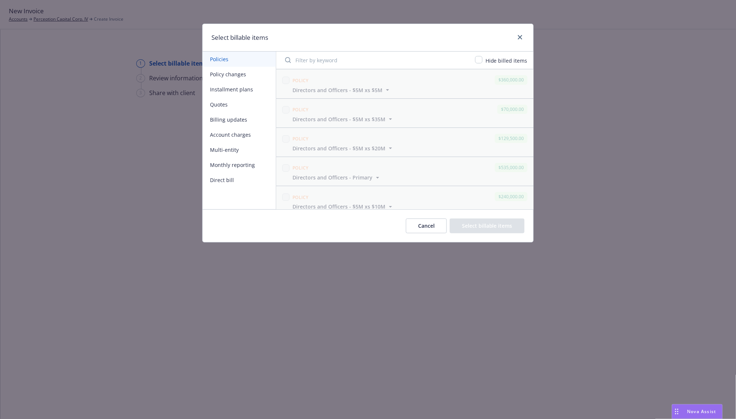
click at [231, 77] on button "Policy changes" at bounding box center [239, 74] width 73 height 15
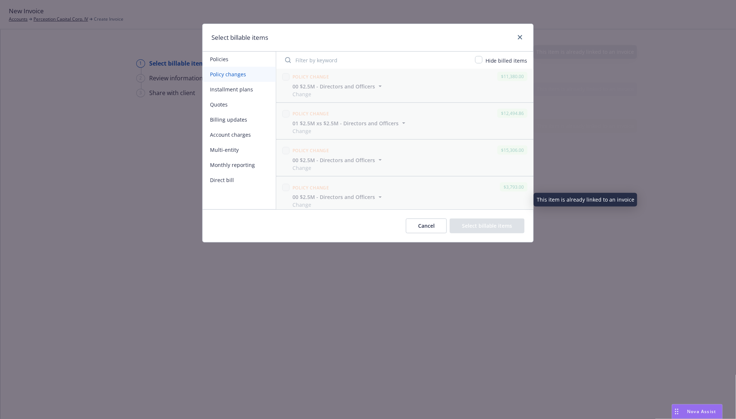
scroll to position [369, 0]
click at [433, 233] on button "Cancel" at bounding box center [426, 226] width 41 height 15
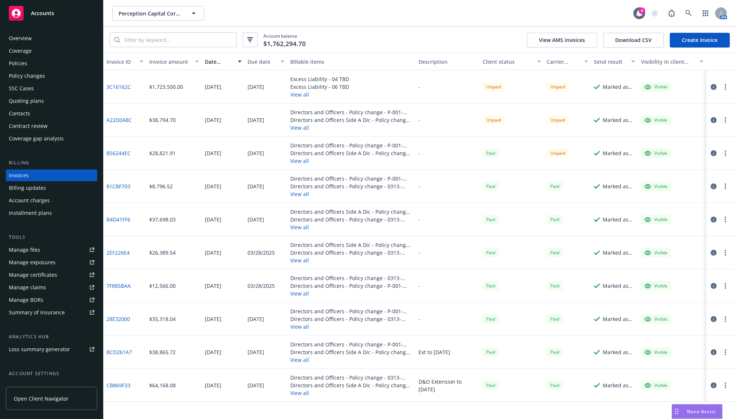
click at [292, 126] on button "View all" at bounding box center [351, 128] width 122 height 8
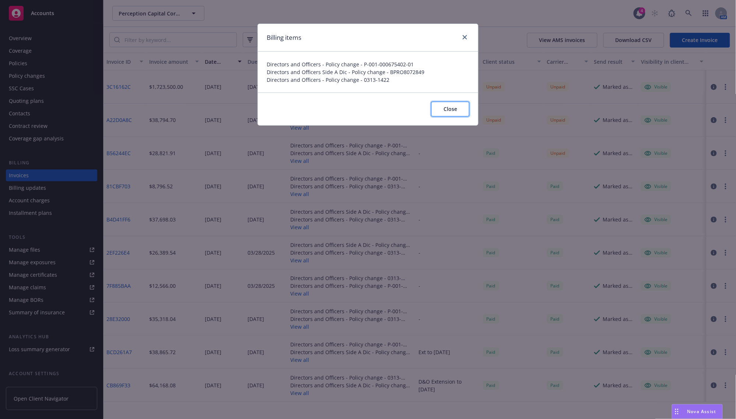
click at [458, 111] on button "Close" at bounding box center [451, 109] width 38 height 15
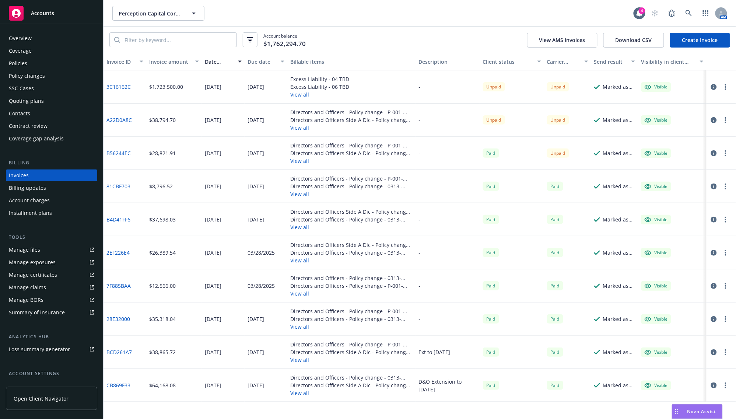
click at [126, 119] on link "A22D0A8C" at bounding box center [119, 120] width 25 height 8
drag, startPoint x: 253, startPoint y: 25, endPoint x: 103, endPoint y: 56, distance: 152.8
click at [253, 25] on div "Perception Capital Corp. IV Perception Capital Corp. IV 4 AM" at bounding box center [420, 13] width 633 height 27
click at [15, 69] on div "Policies" at bounding box center [18, 64] width 18 height 12
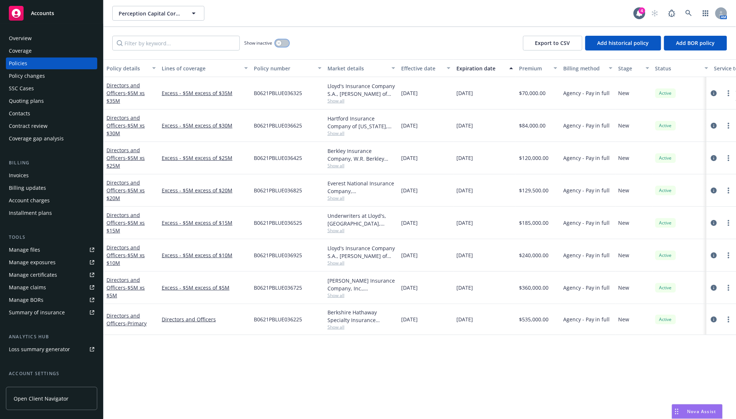
click at [281, 43] on icon "button" at bounding box center [279, 43] width 3 height 3
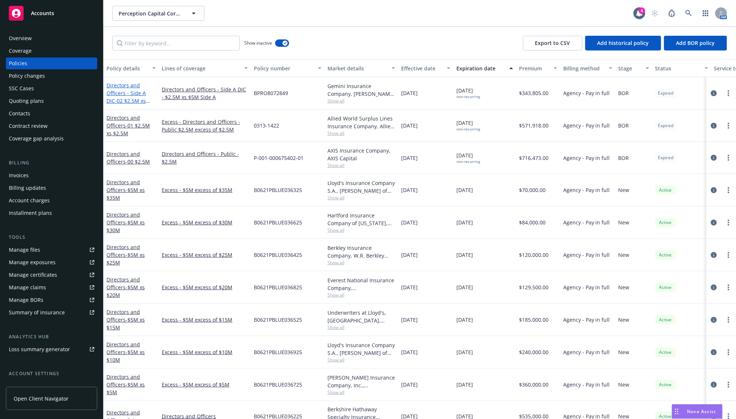
click at [124, 91] on link "Directors and Officers - Side A DIC - 02 $2.5M xs $5M" at bounding box center [126, 97] width 39 height 30
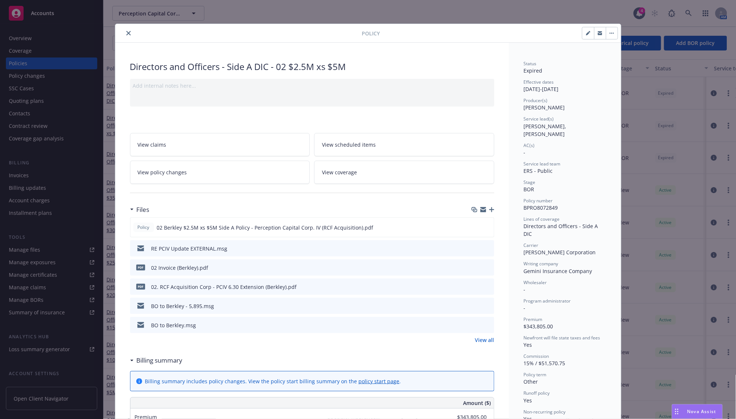
click at [583, 34] on button "button" at bounding box center [589, 33] width 12 height 12
select select "BOR"
select select "other"
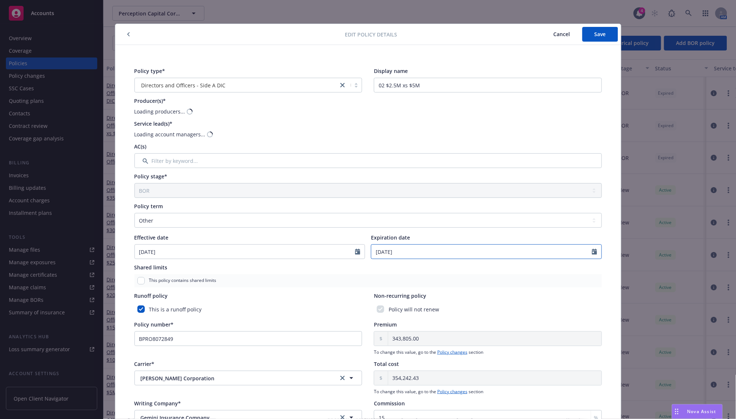
click at [381, 251] on input "06/30/2025" at bounding box center [482, 252] width 221 height 14
select select "6"
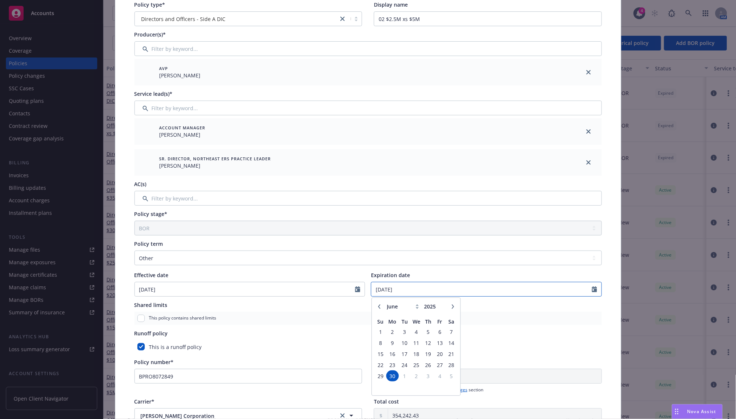
scroll to position [138, 0]
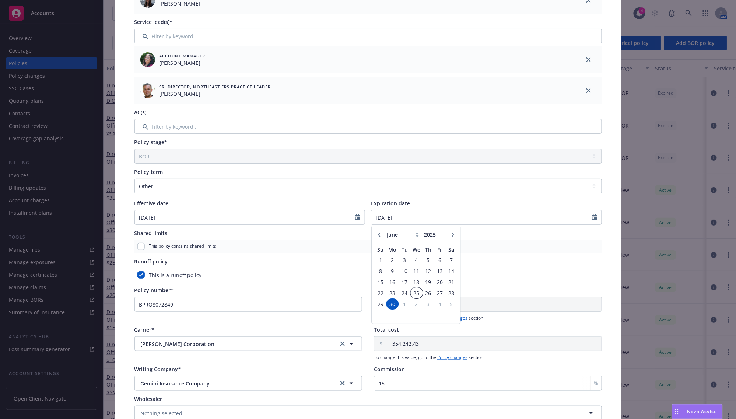
click at [413, 297] on span "25" at bounding box center [416, 293] width 11 height 9
type input "06/25/2025"
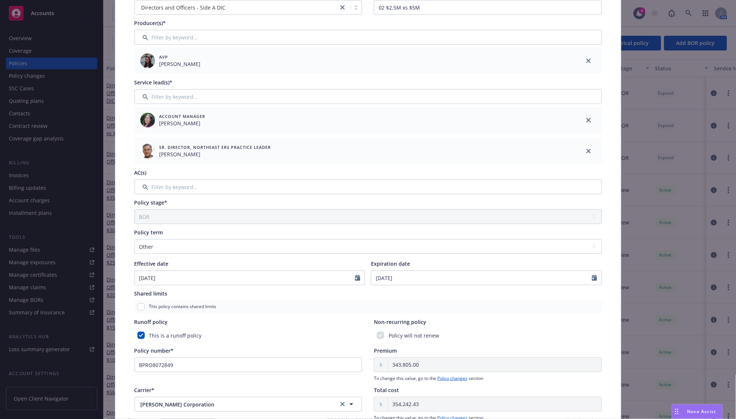
scroll to position [0, 0]
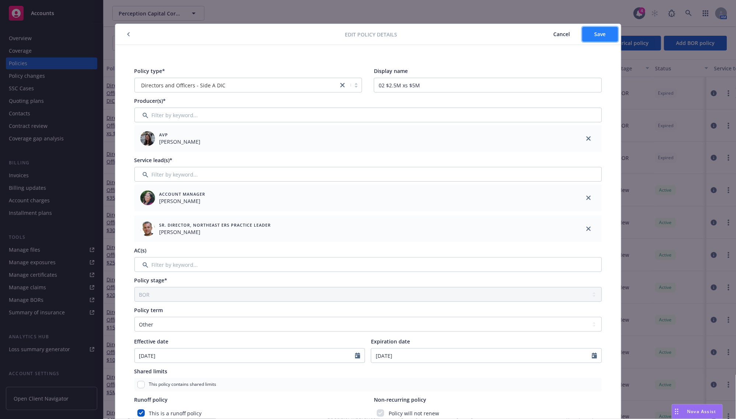
click at [594, 38] on button "Save" at bounding box center [601, 34] width 36 height 15
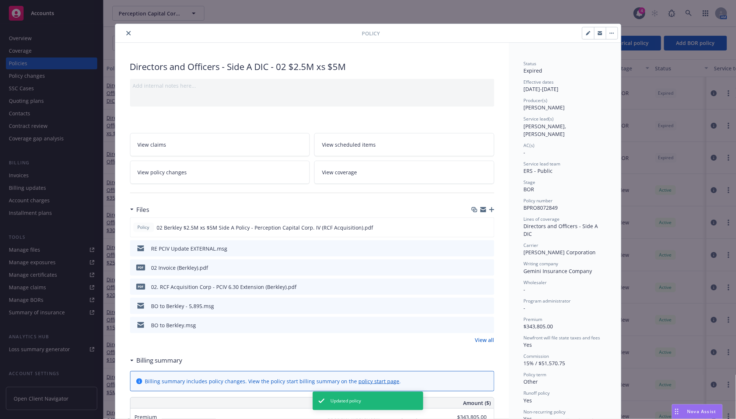
click at [126, 36] on button "close" at bounding box center [128, 33] width 9 height 9
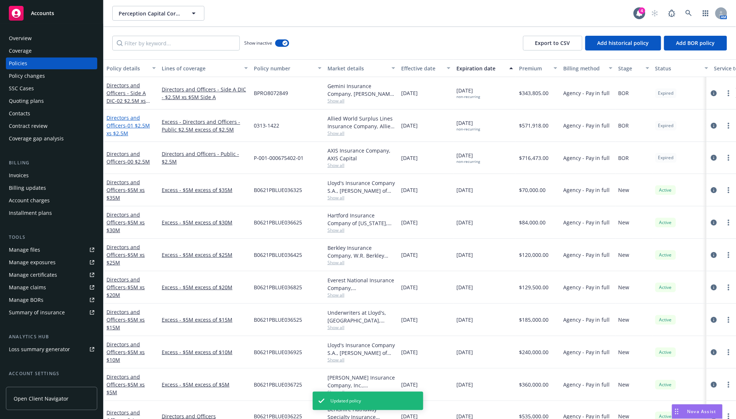
click at [129, 122] on span "- 01 $2.5M xs $2.5M" at bounding box center [128, 129] width 43 height 15
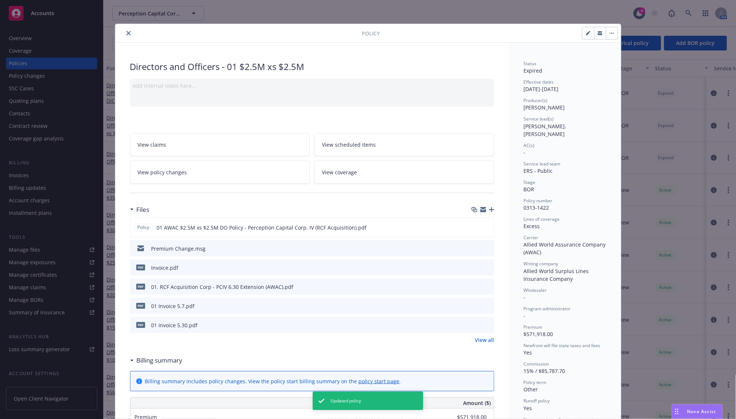
click at [612, 34] on icon "button" at bounding box center [612, 33] width 1 height 1
click at [583, 36] on button "button" at bounding box center [589, 33] width 12 height 12
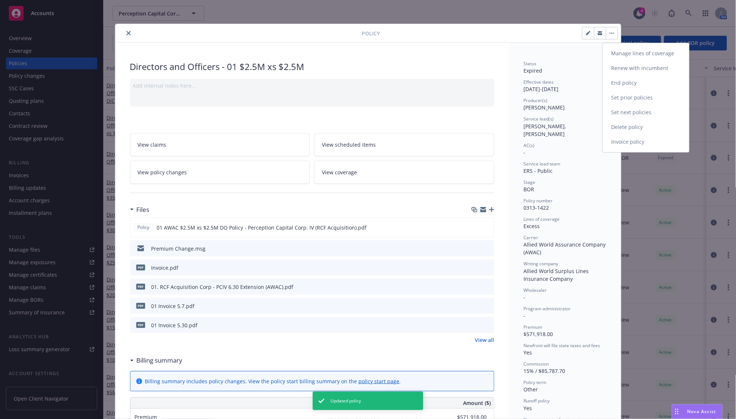
select select "BOR"
select select "other"
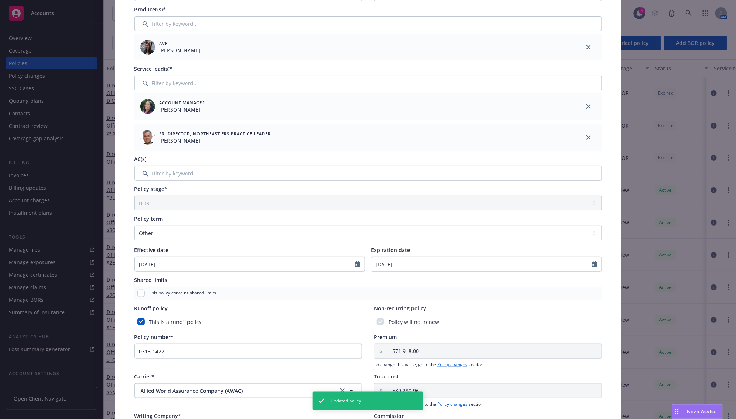
scroll to position [92, 0]
click at [429, 262] on input "06/30/2025" at bounding box center [482, 264] width 221 height 14
select select "6"
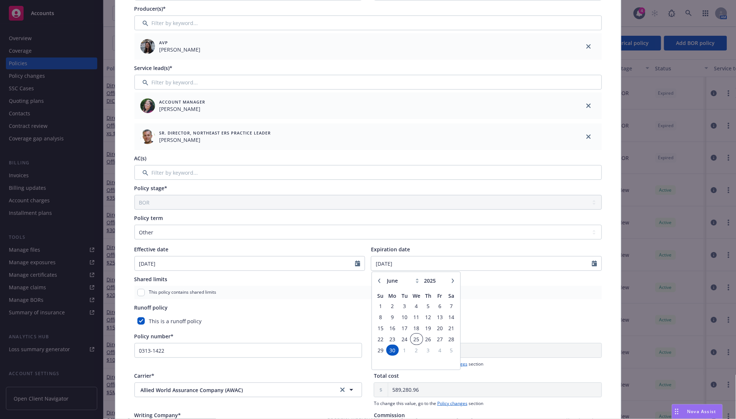
click at [412, 340] on span "25" at bounding box center [416, 339] width 11 height 9
type input "06/25/2025"
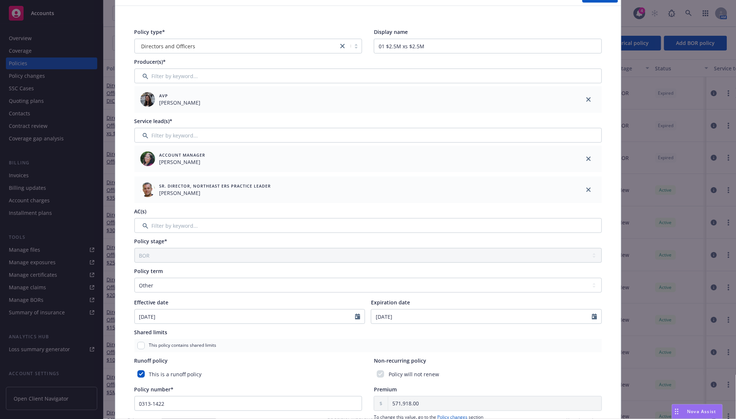
scroll to position [0, 0]
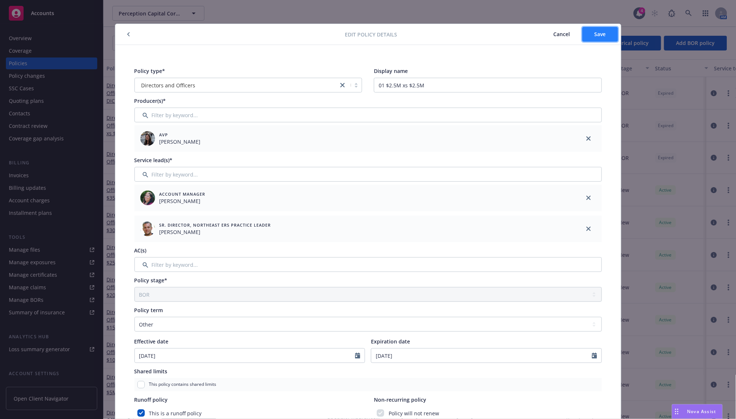
click at [591, 38] on button "Save" at bounding box center [601, 34] width 36 height 15
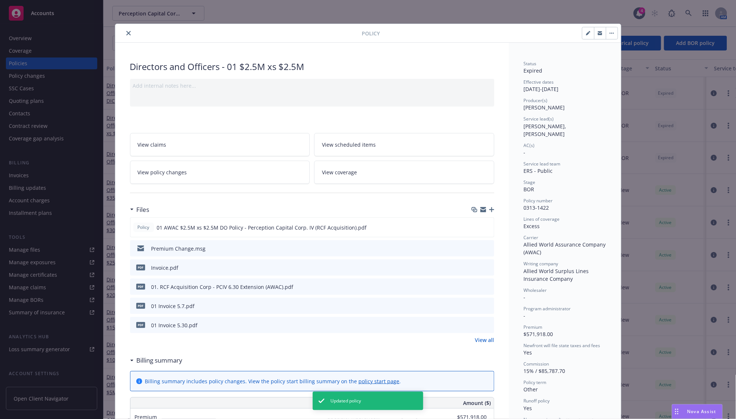
click at [126, 35] on icon "close" at bounding box center [128, 33] width 4 height 4
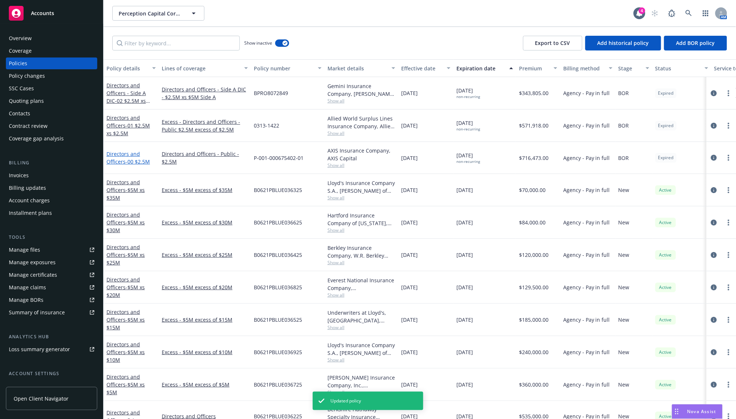
click at [122, 164] on link "Directors and Officers - 00 $2.5M" at bounding box center [128, 157] width 43 height 15
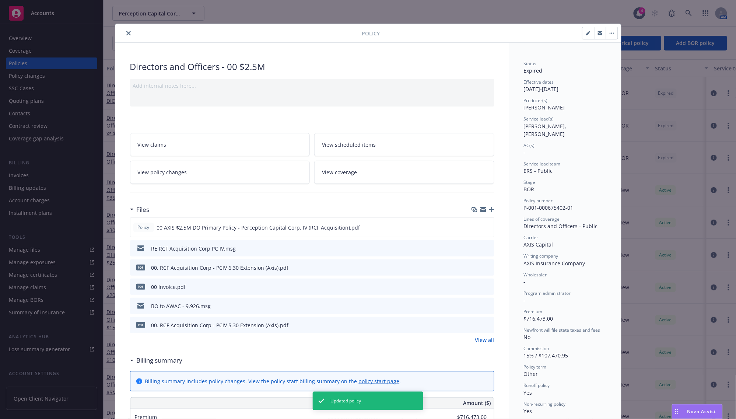
click at [583, 35] on button "button" at bounding box center [589, 33] width 12 height 12
select select "BOR"
select select "other"
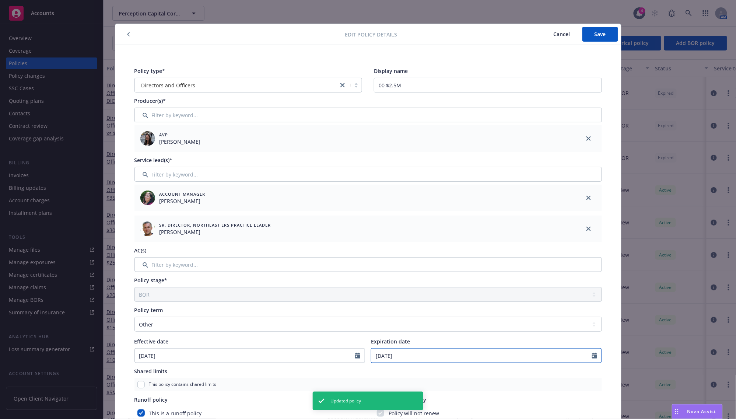
click at [386, 351] on input "06/30/2025" at bounding box center [482, 356] width 221 height 14
select select "6"
click at [413, 316] on span "25" at bounding box center [416, 316] width 11 height 9
type input "06/25/2025"
click at [586, 30] on button "Save" at bounding box center [601, 34] width 36 height 15
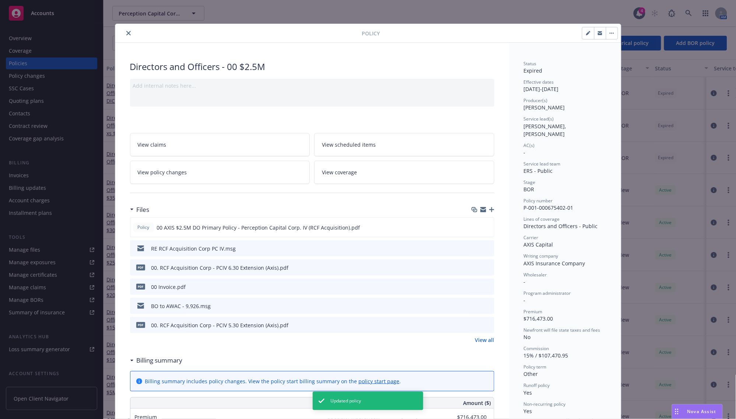
click at [128, 32] on button "close" at bounding box center [128, 33] width 9 height 9
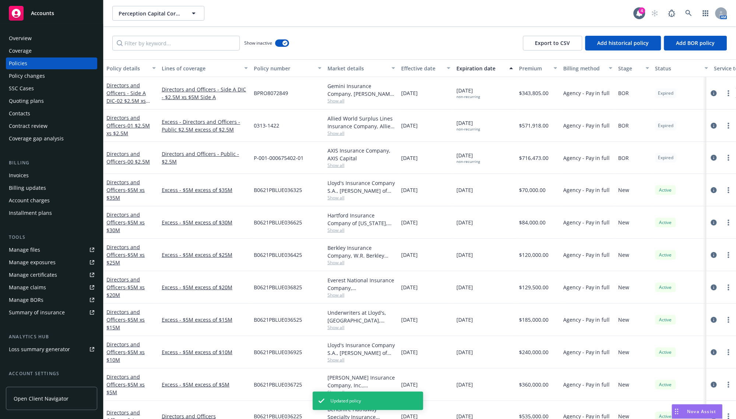
click at [362, 42] on div "Show inactive Export to CSV Add historical policy Add BOR policy" at bounding box center [420, 43] width 633 height 32
click at [279, 41] on button "button" at bounding box center [282, 42] width 14 height 7
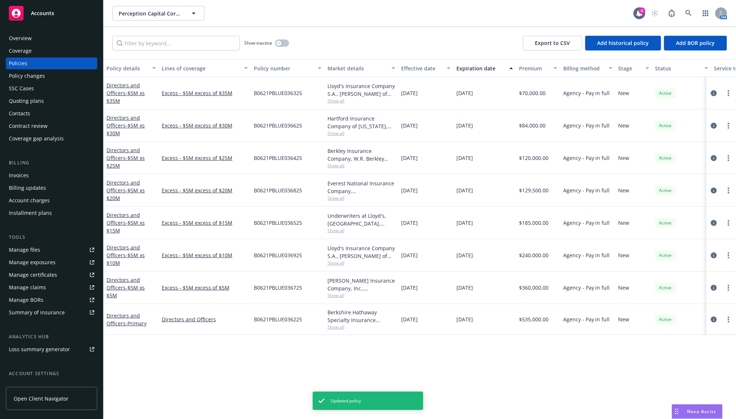
click at [44, 42] on div "Overview" at bounding box center [52, 38] width 86 height 12
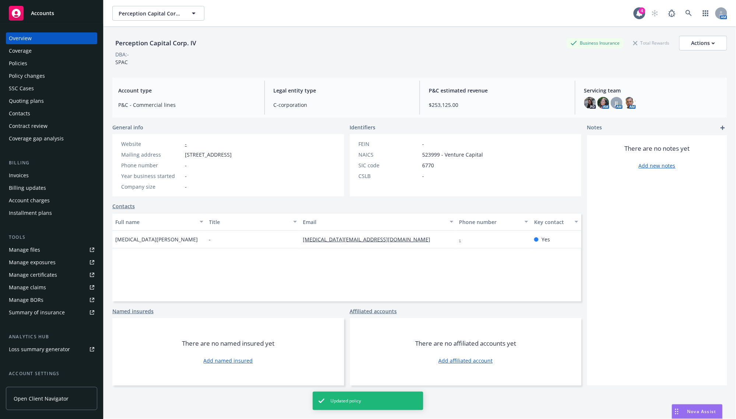
click at [45, 18] on div "Accounts" at bounding box center [52, 13] width 86 height 15
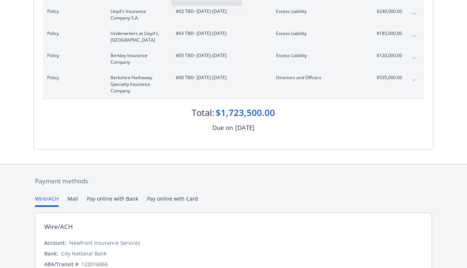
scroll to position [254, 0]
